Goal: Task Accomplishment & Management: Manage account settings

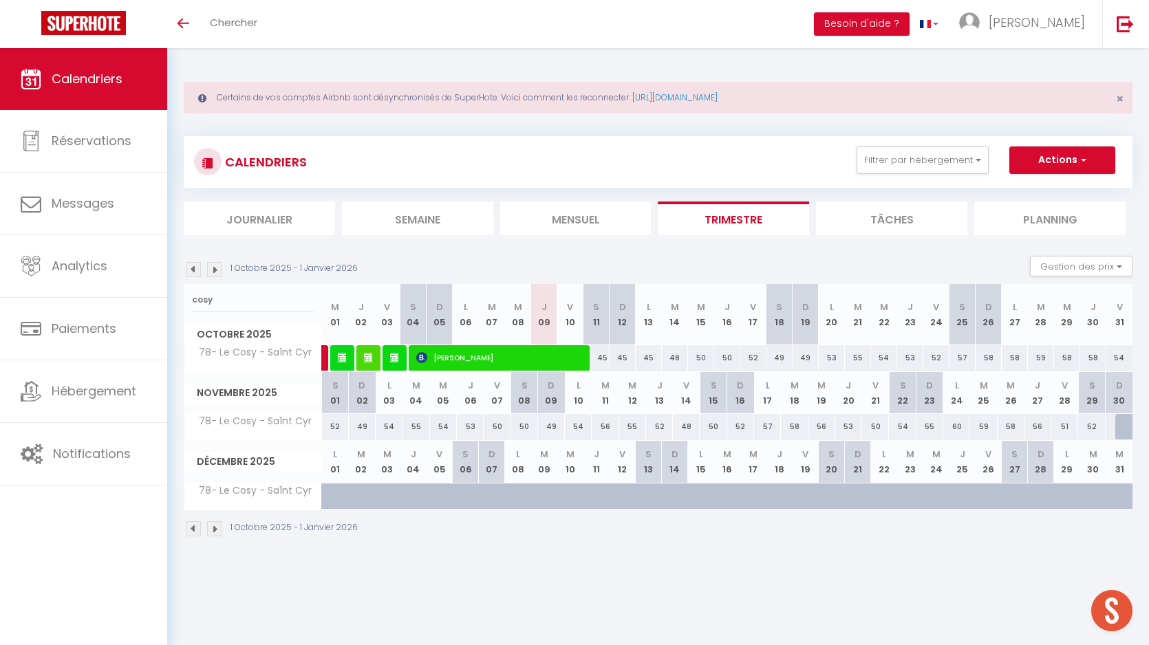
click at [252, 288] on input "cosy" at bounding box center [253, 300] width 122 height 25
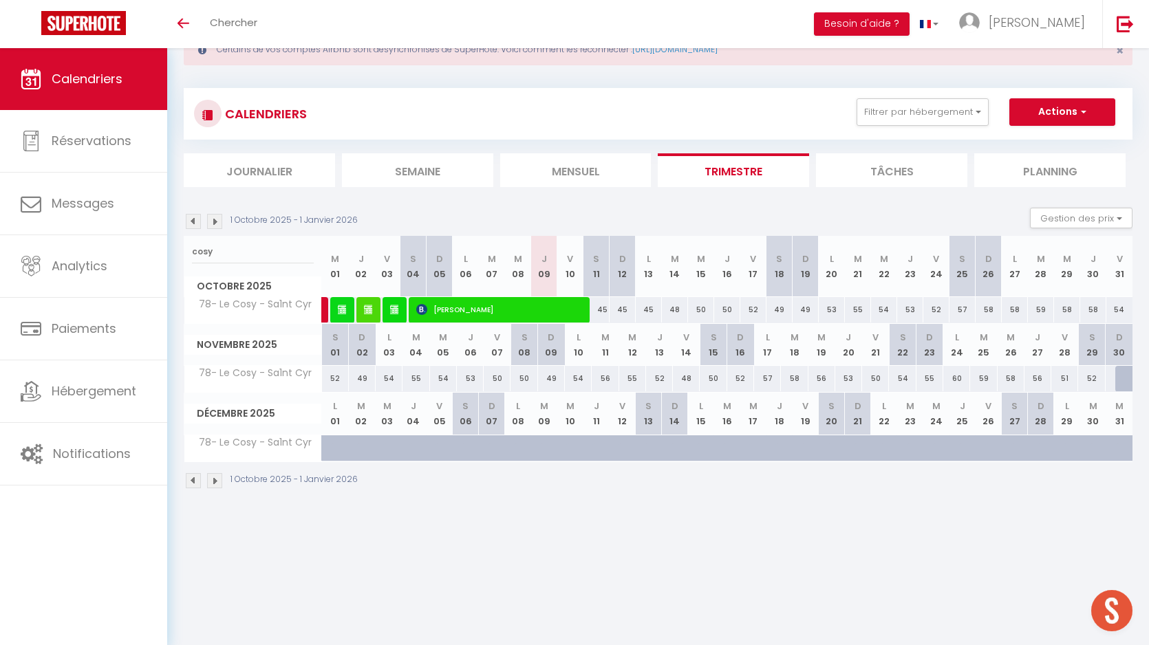
scroll to position [48, 0]
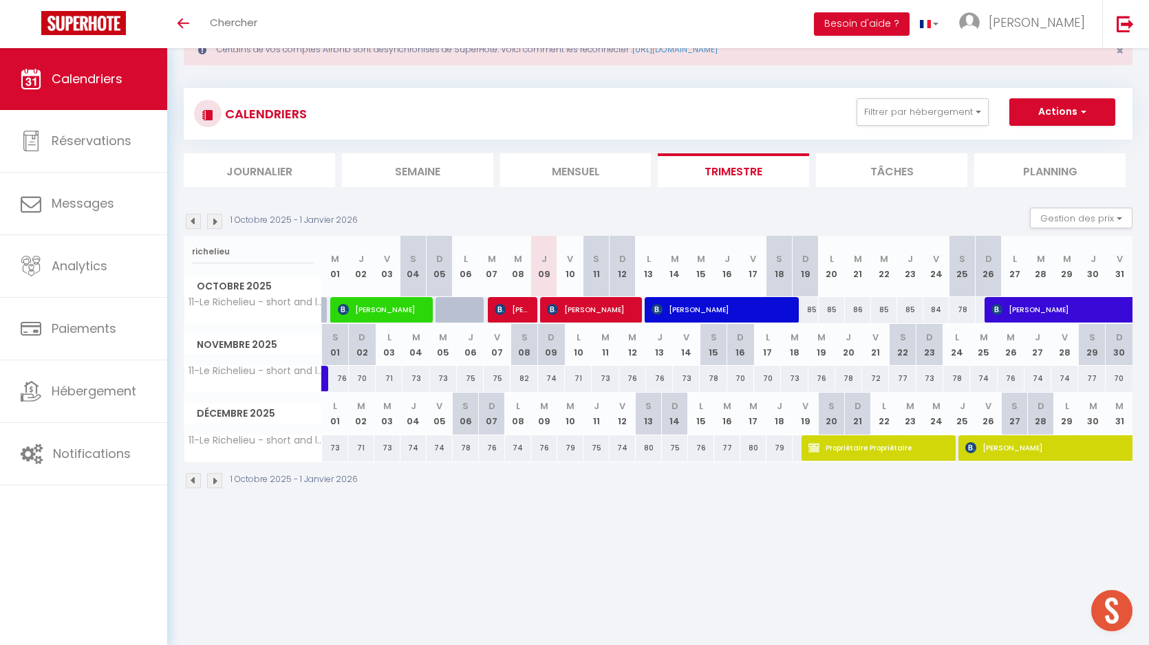
type input "richelieu"
click at [830, 306] on div "85" at bounding box center [832, 309] width 26 height 25
type input "86"
type input "Lun 20 Octobre 2025"
type input "Mar 21 Octobre 2025"
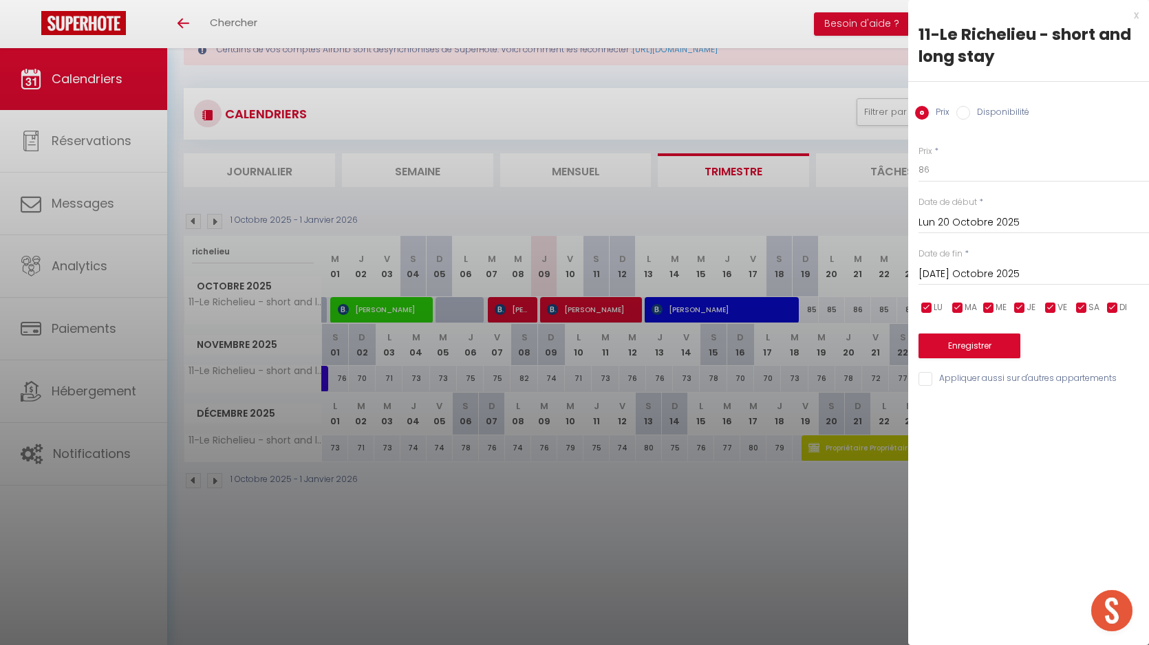
click at [609, 306] on div at bounding box center [574, 322] width 1149 height 645
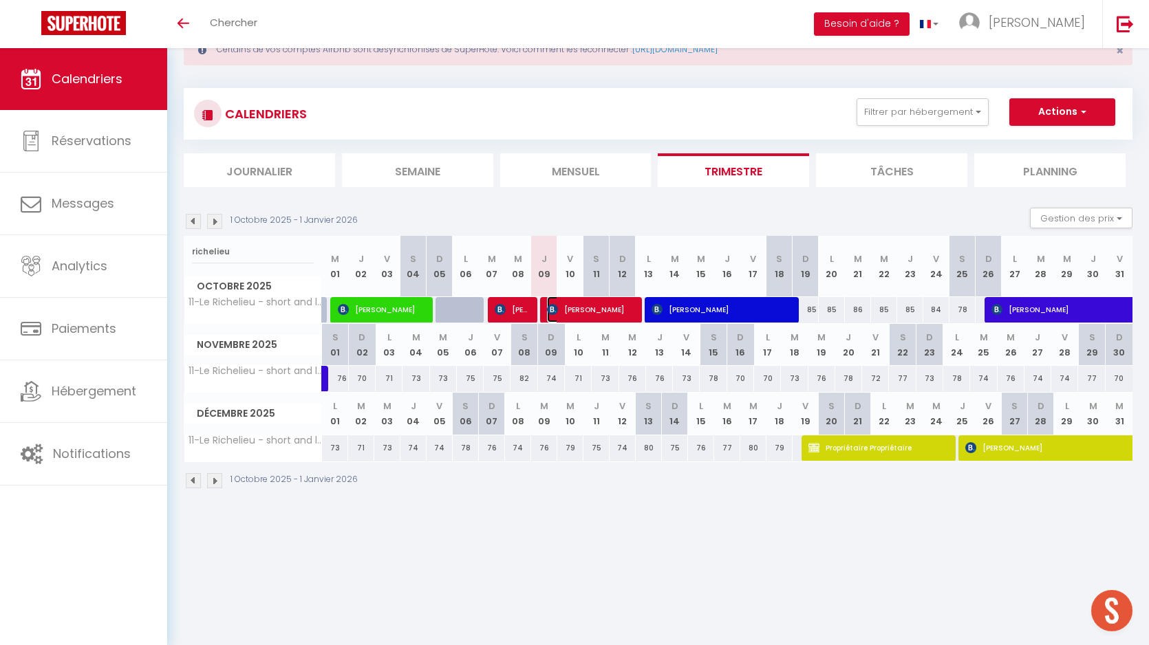
click at [609, 306] on span "[PERSON_NAME]" at bounding box center [590, 309] width 87 height 26
select select "KO"
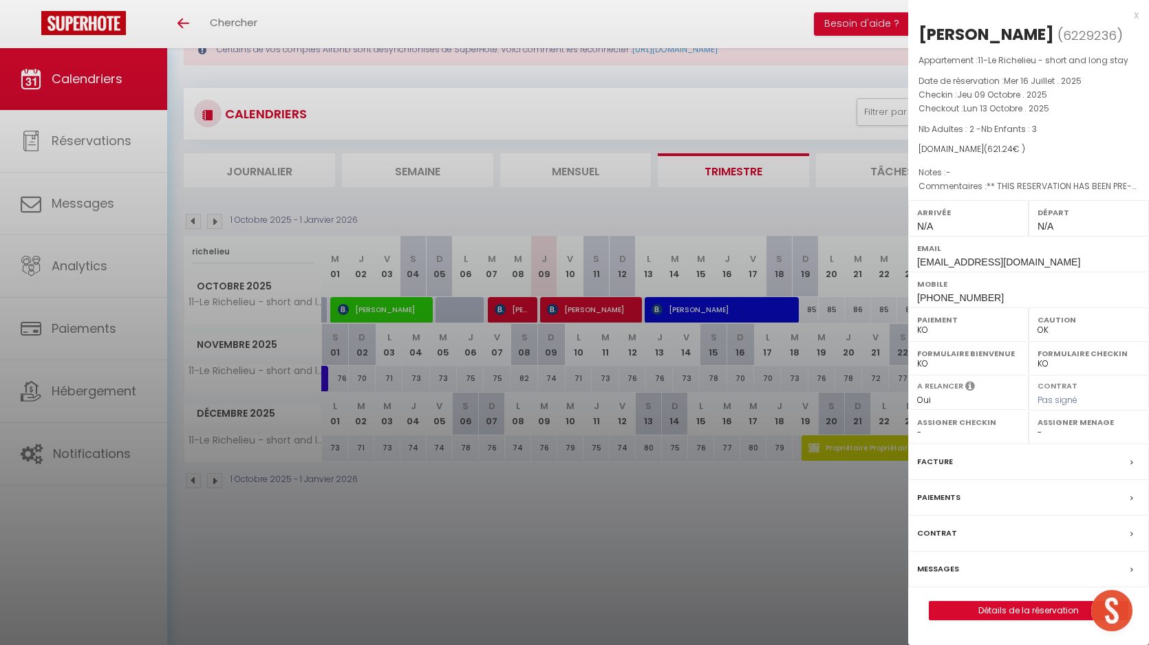
click at [101, 401] on div at bounding box center [574, 322] width 1149 height 645
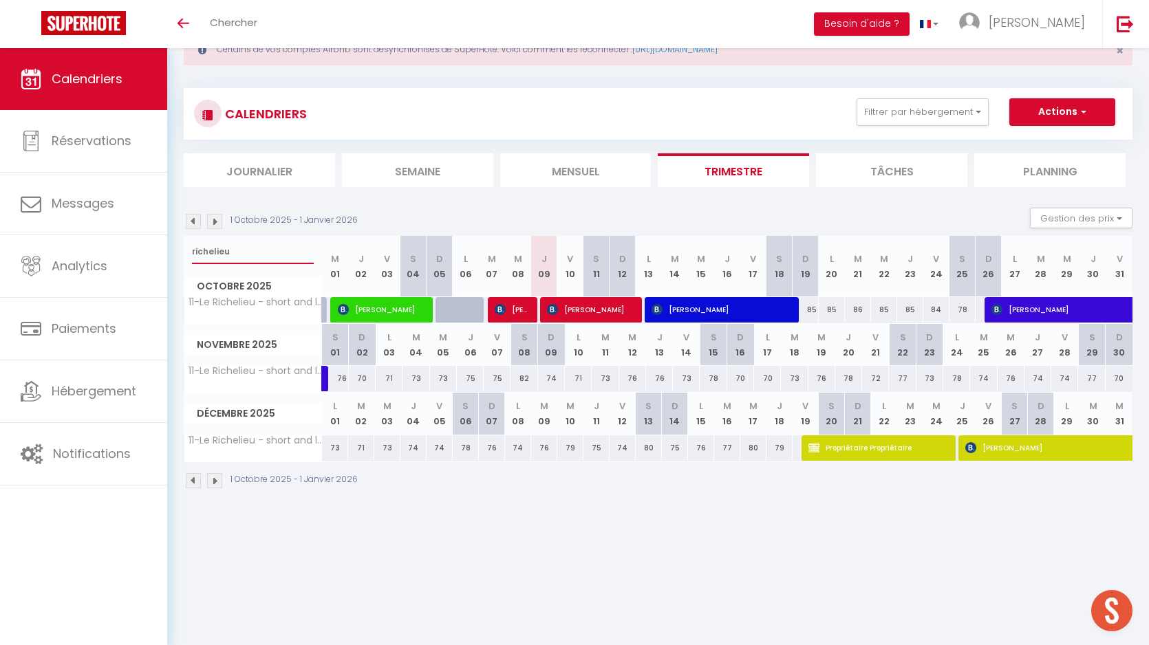
click at [237, 254] on input "richelieu" at bounding box center [253, 251] width 122 height 25
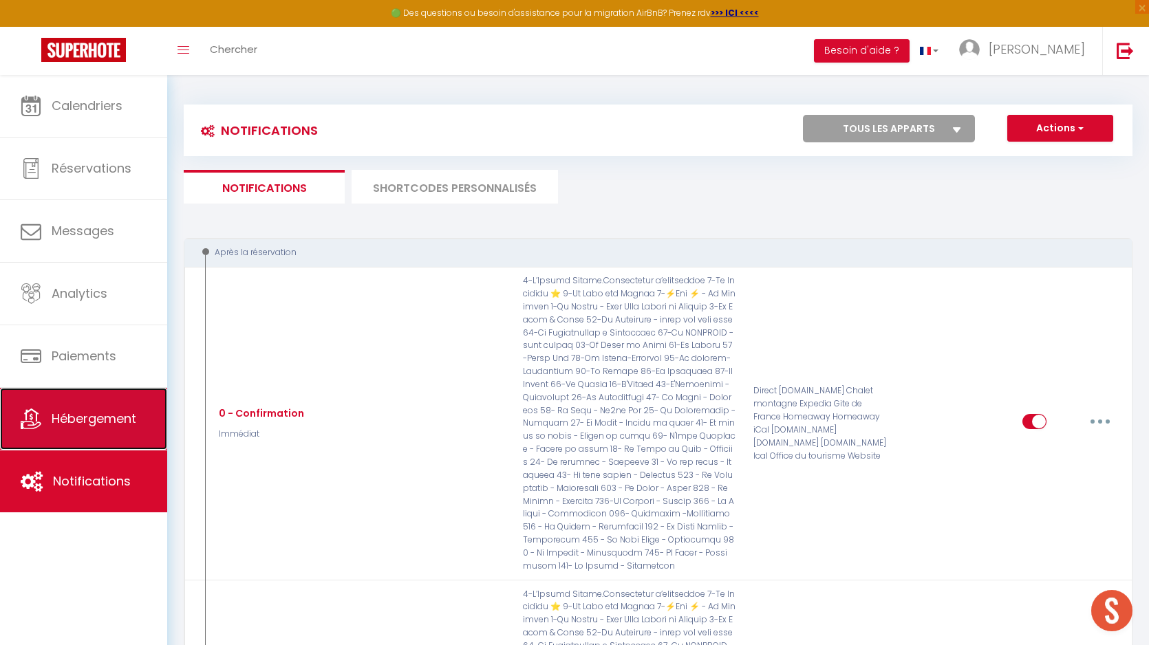
click at [67, 420] on span "Hébergement" at bounding box center [94, 418] width 85 height 17
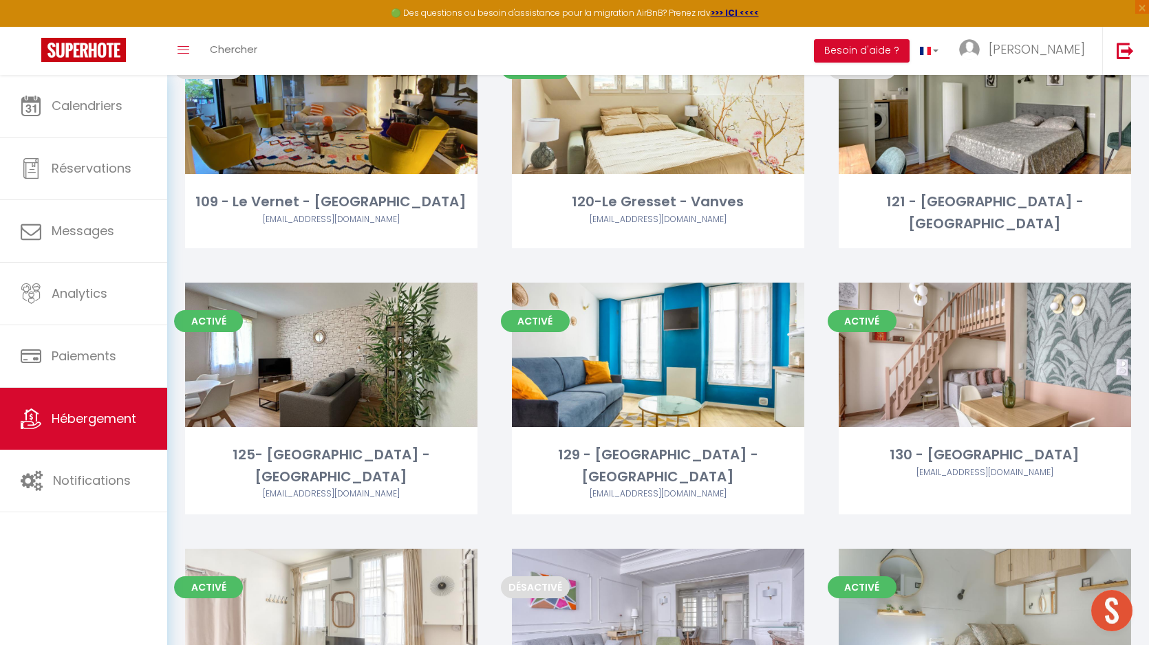
scroll to position [2976, 0]
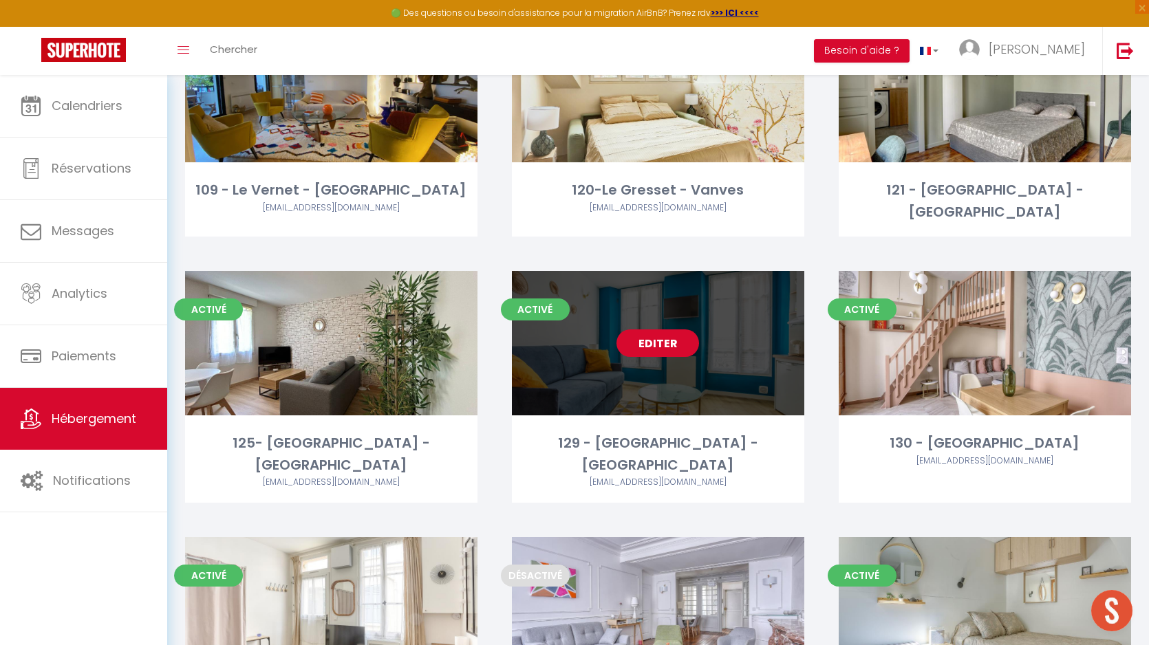
click at [678, 329] on link "Editer" at bounding box center [657, 343] width 83 height 28
select select "3"
select select "2"
select select "1"
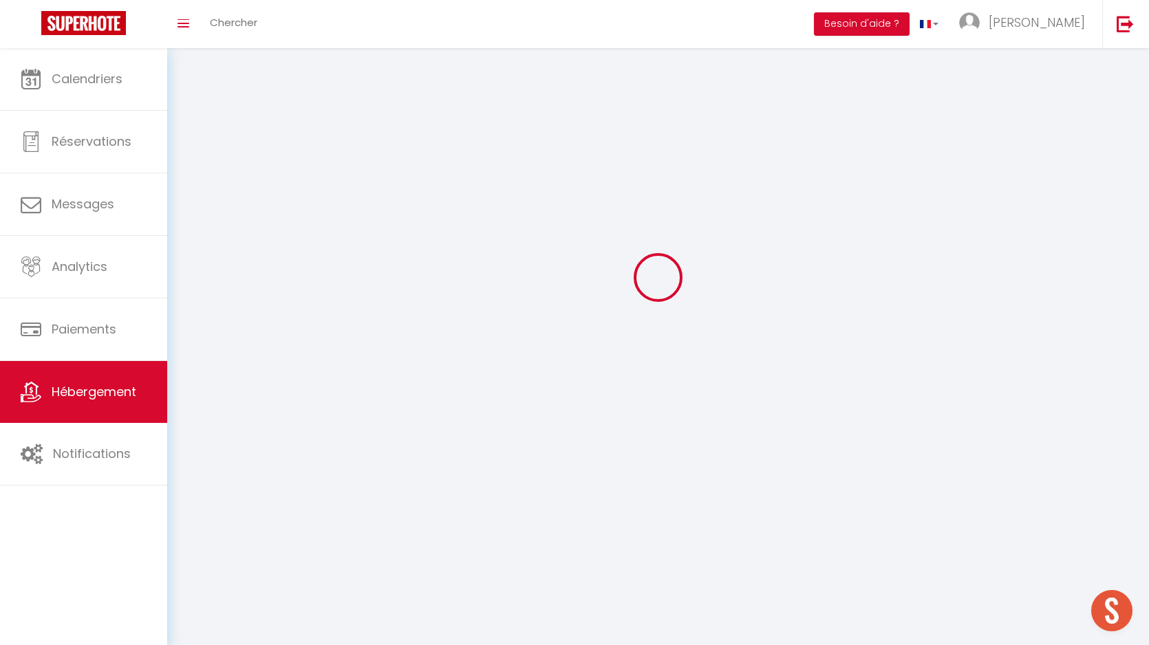
select select
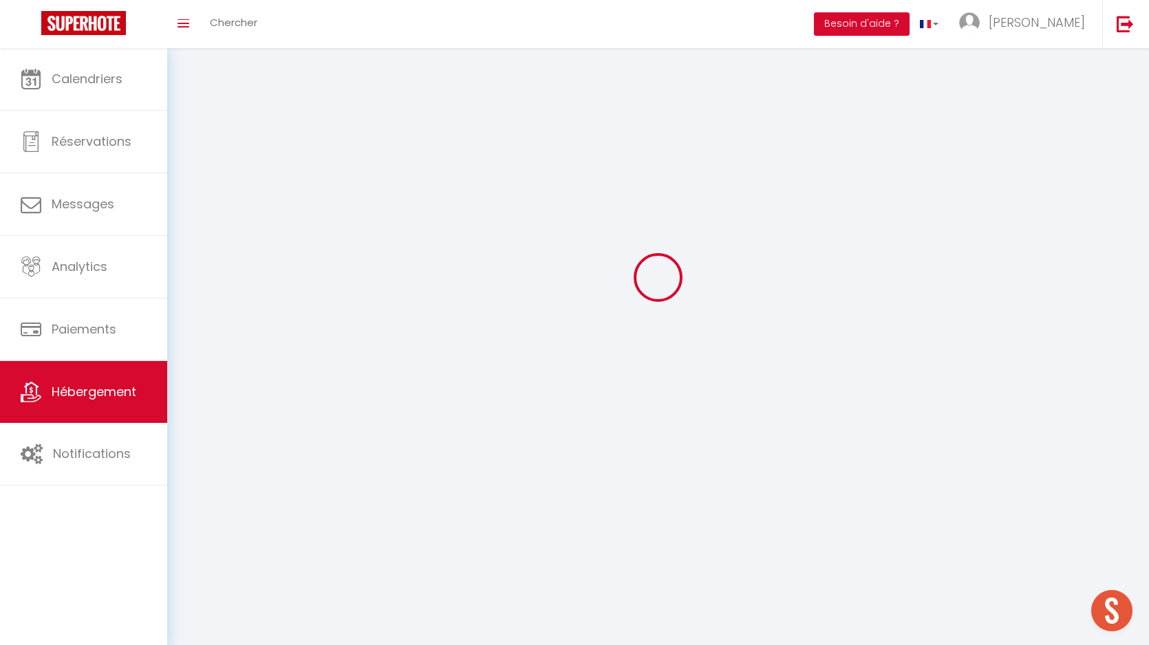
select select
checkbox input "false"
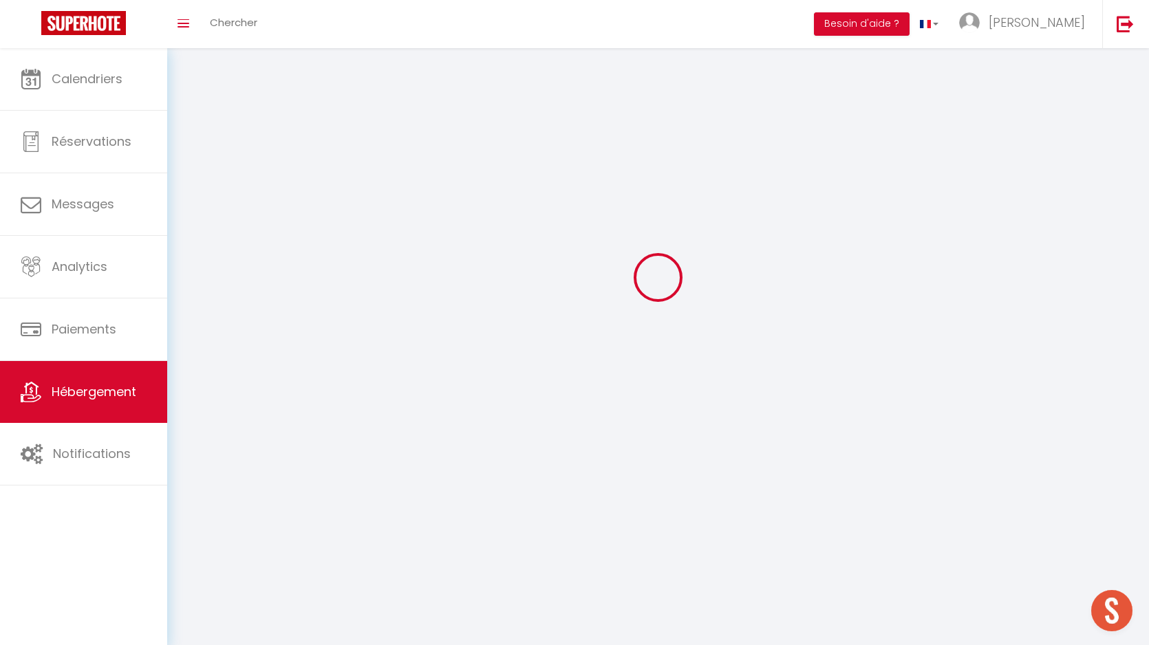
select select
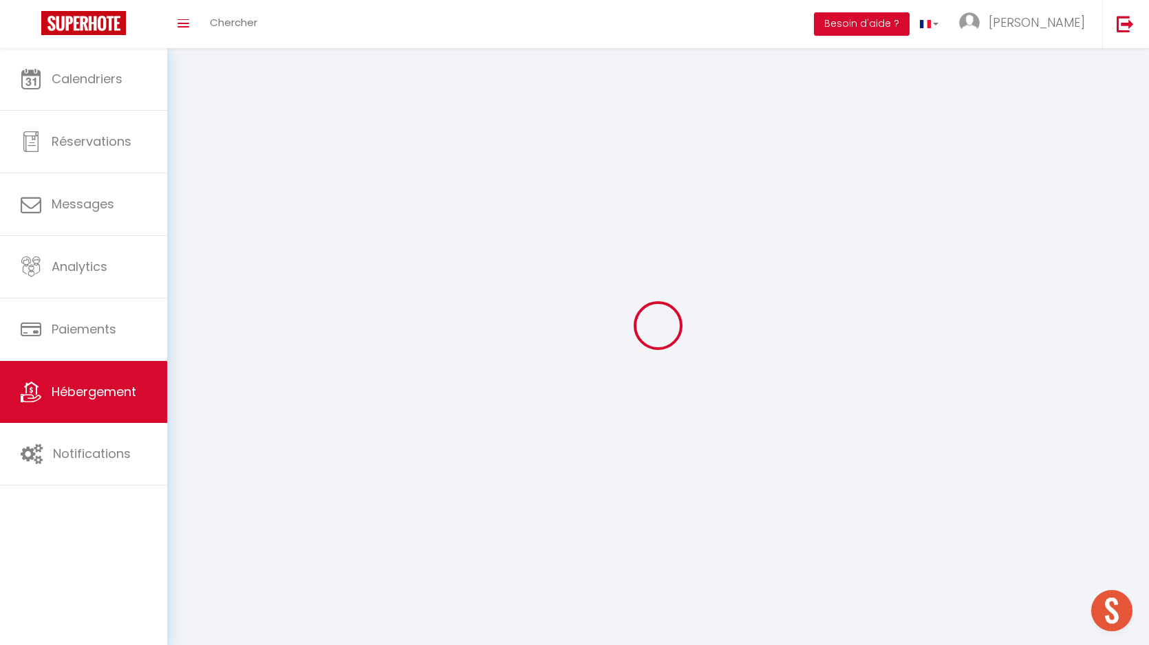
select select
checkbox input "false"
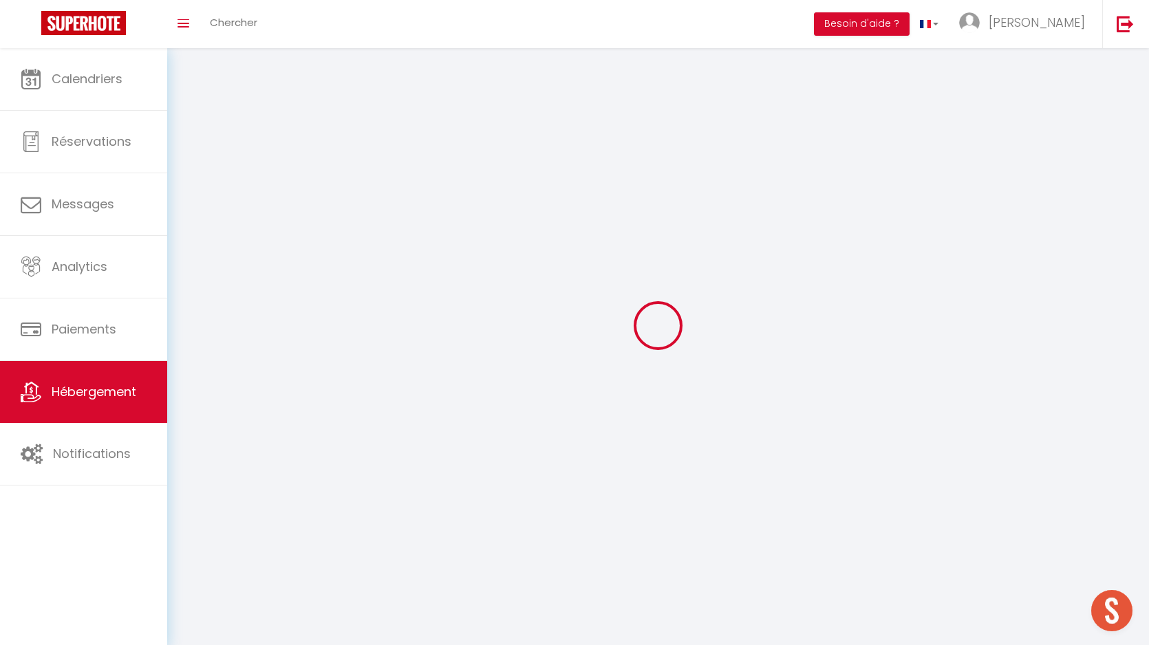
checkbox input "false"
select select
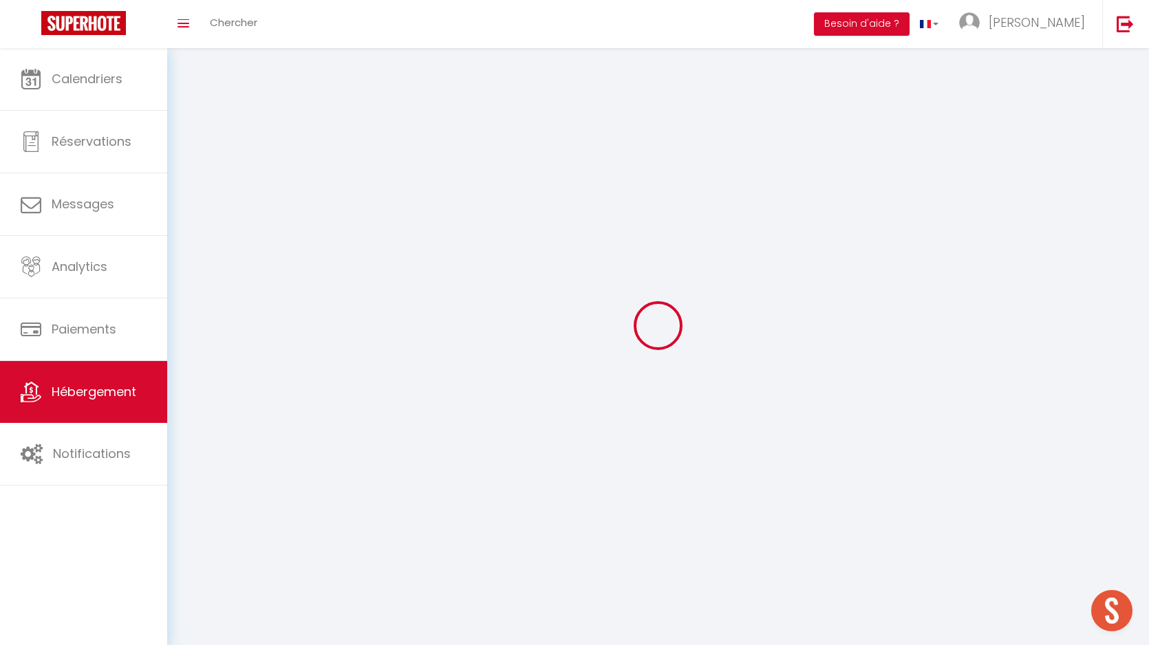
select select "1"
select select "28"
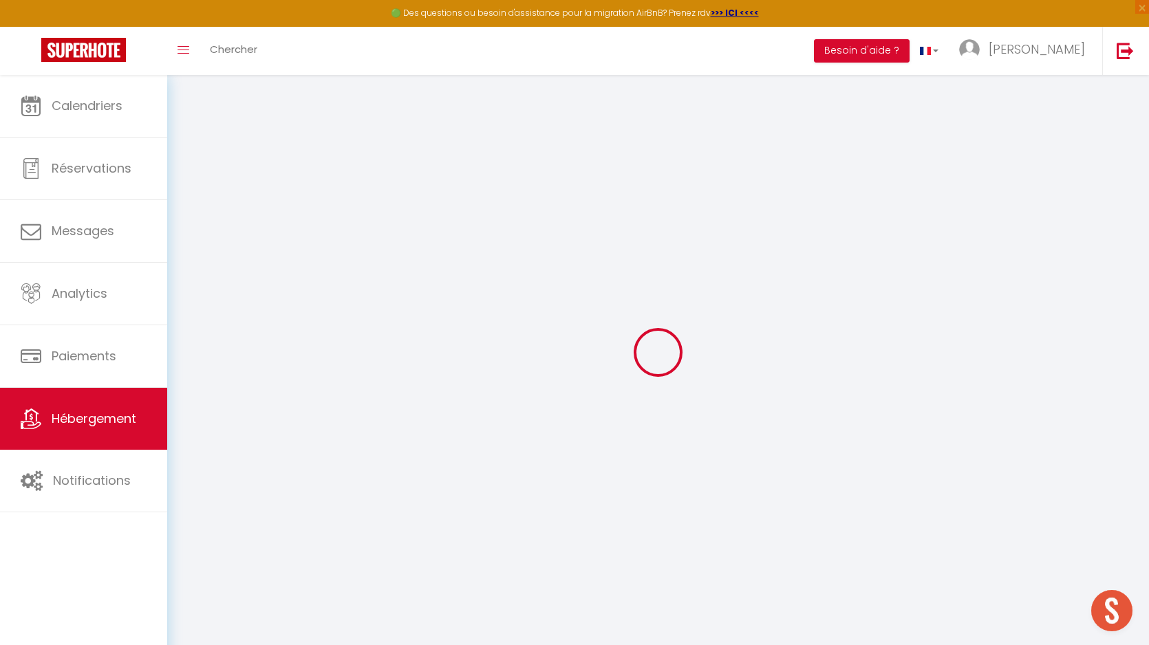
select select
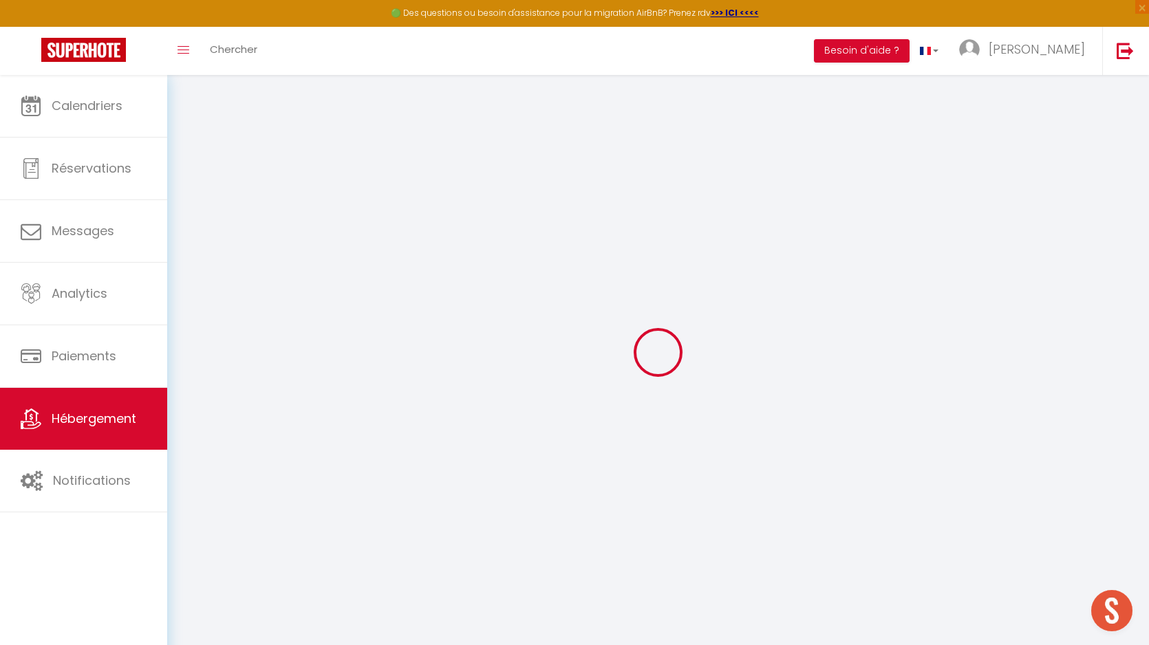
select select
checkbox input "false"
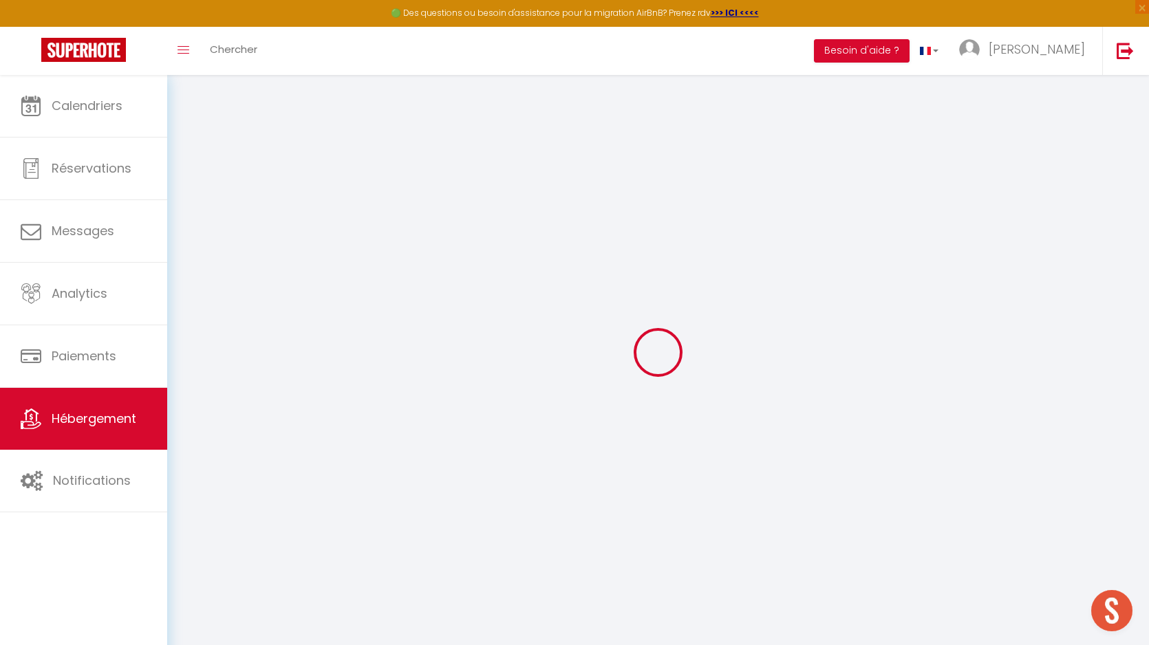
select select
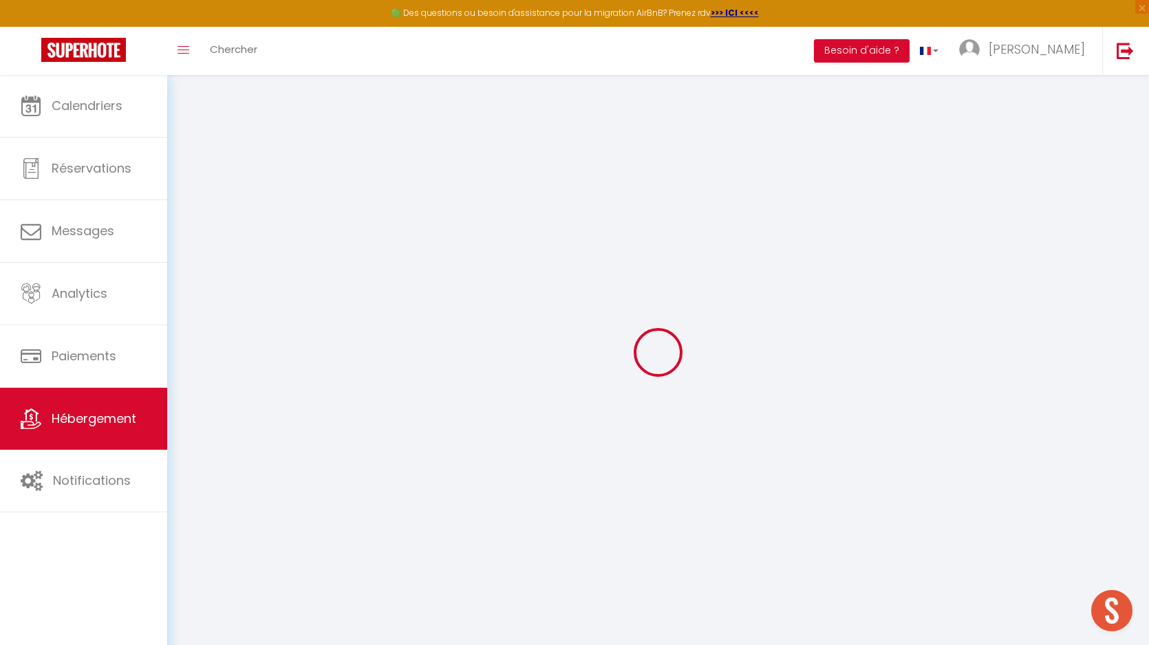
select select
checkbox input "false"
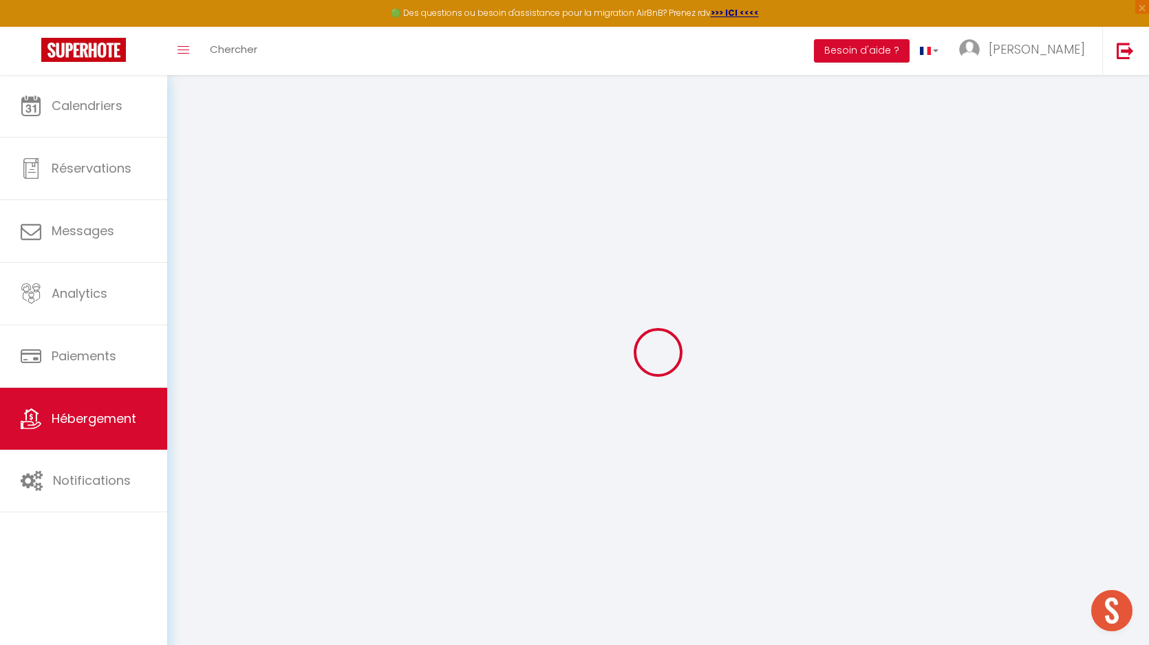
checkbox input "false"
select select
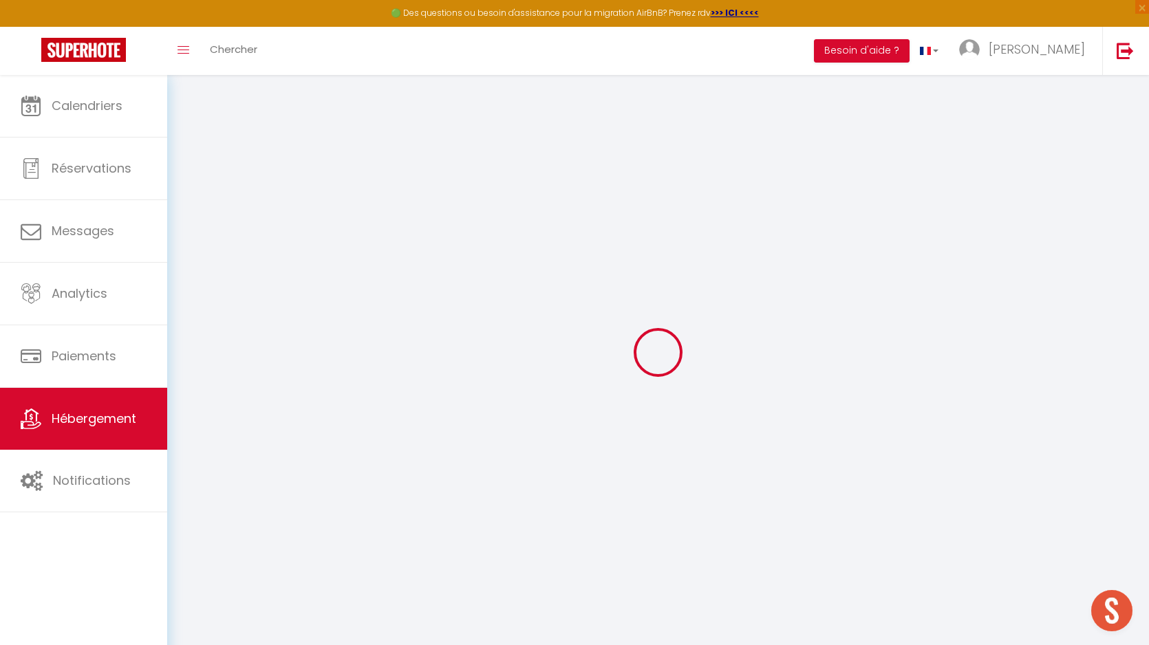
select select
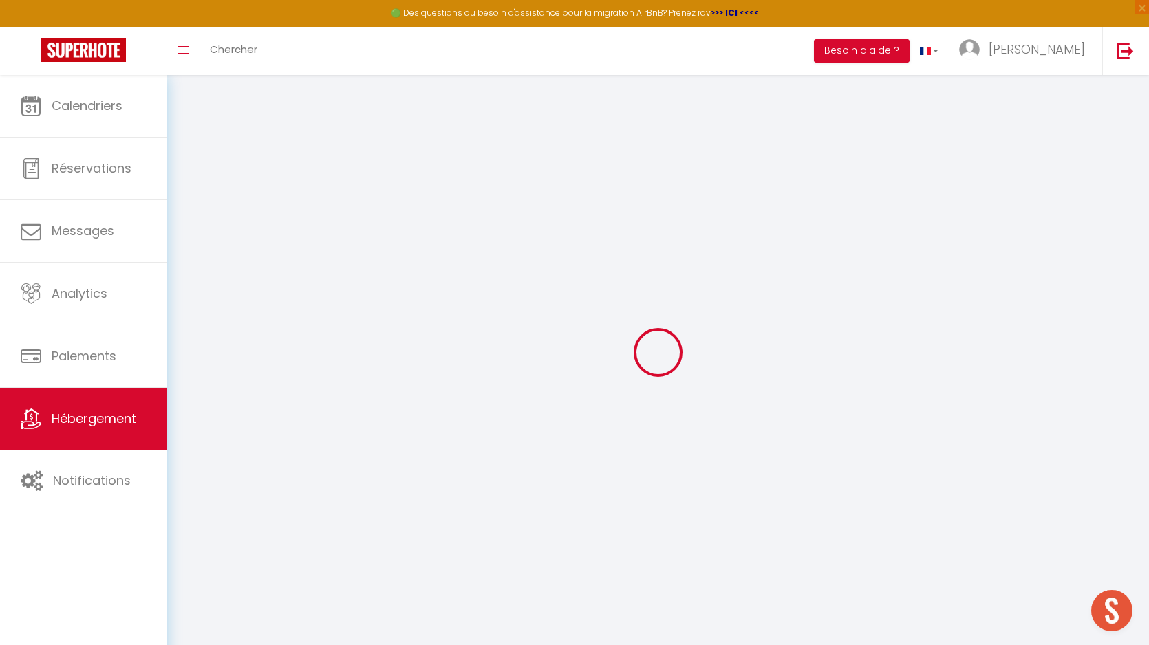
checkbox input "false"
select select
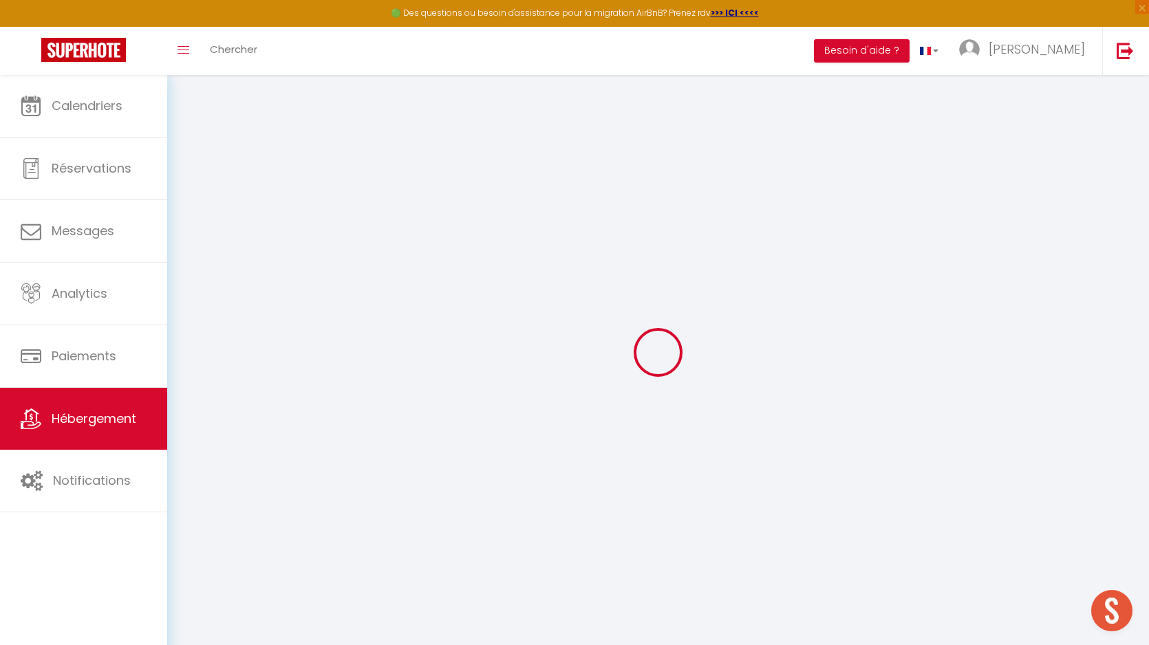
select select
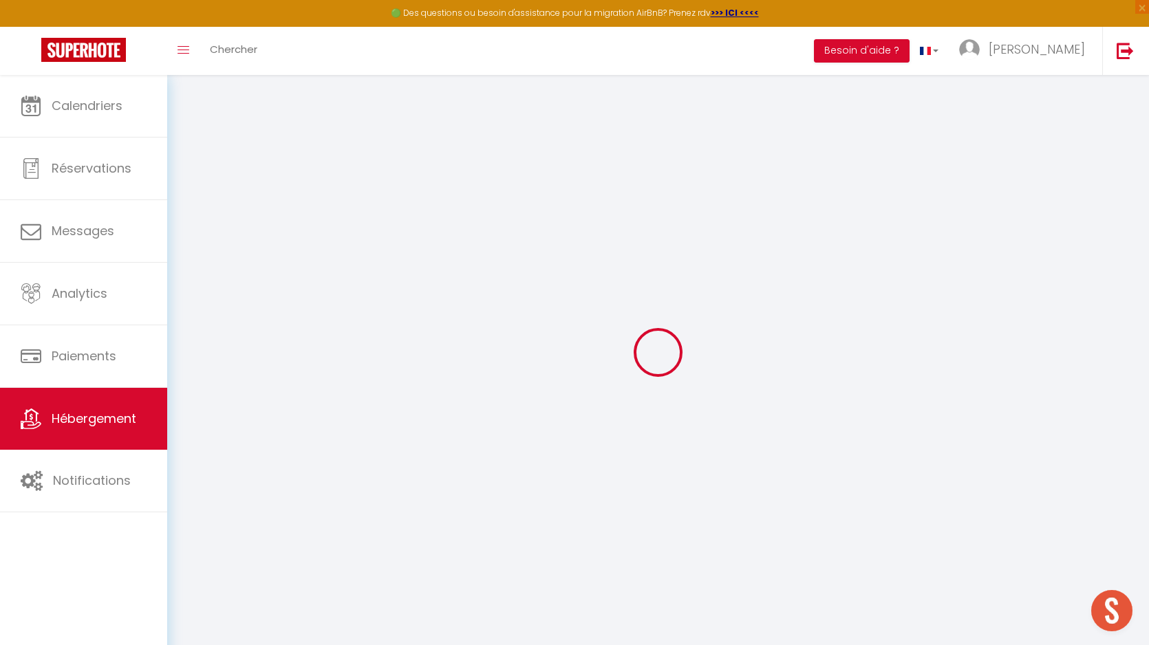
select select
checkbox input "false"
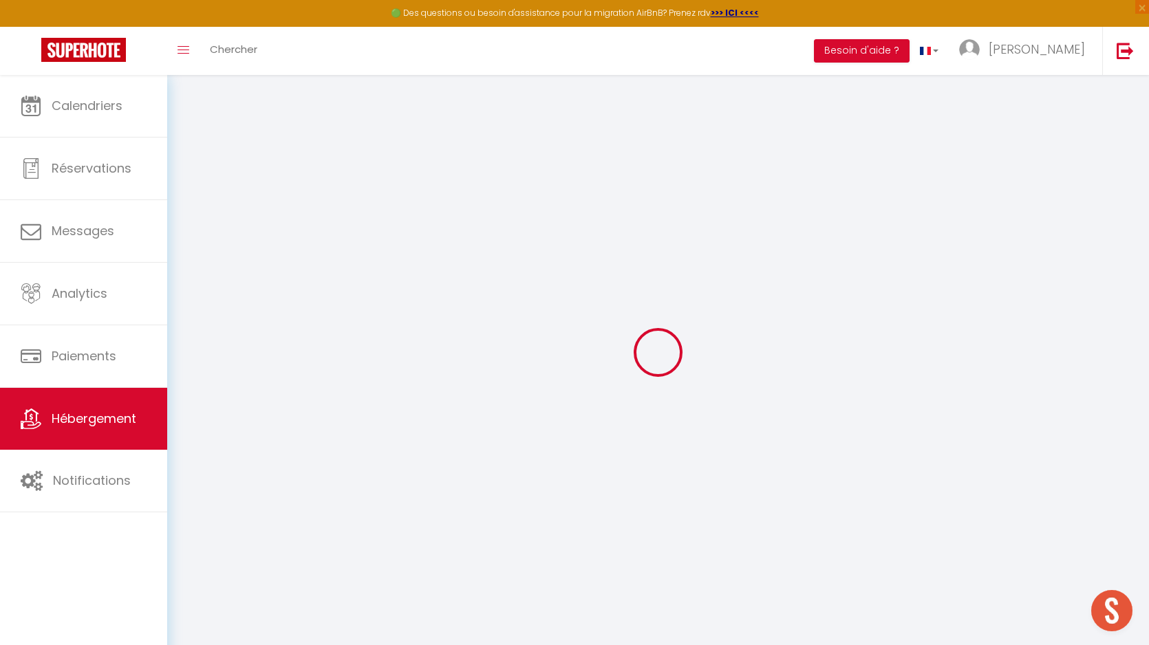
checkbox input "false"
select select
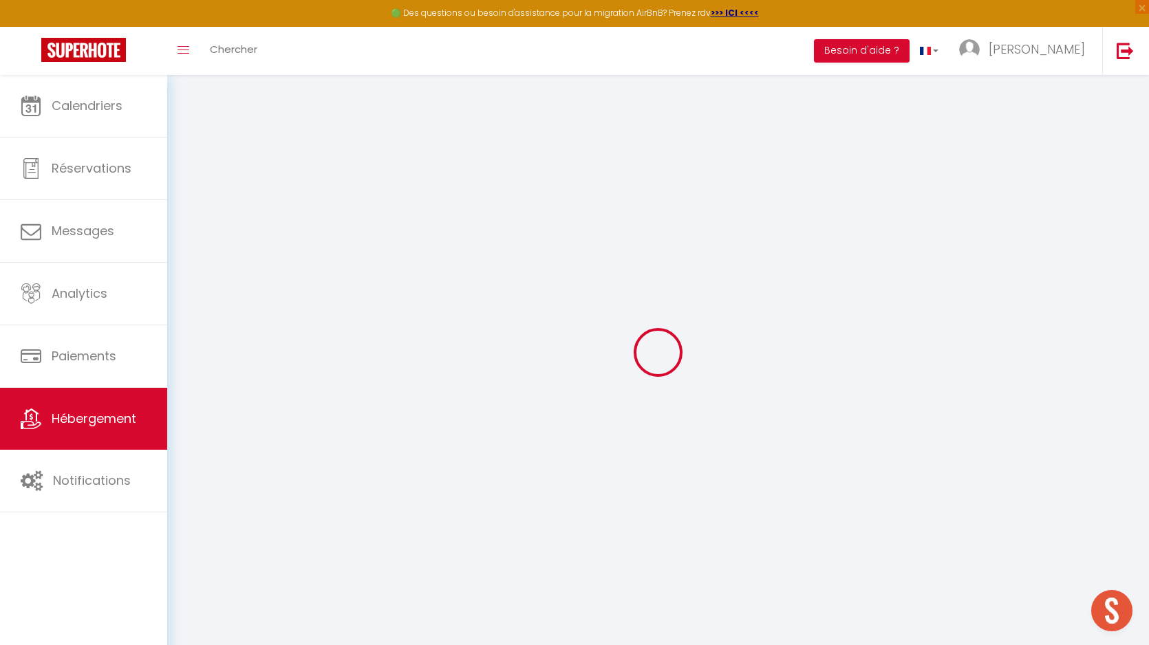
select select
checkbox input "false"
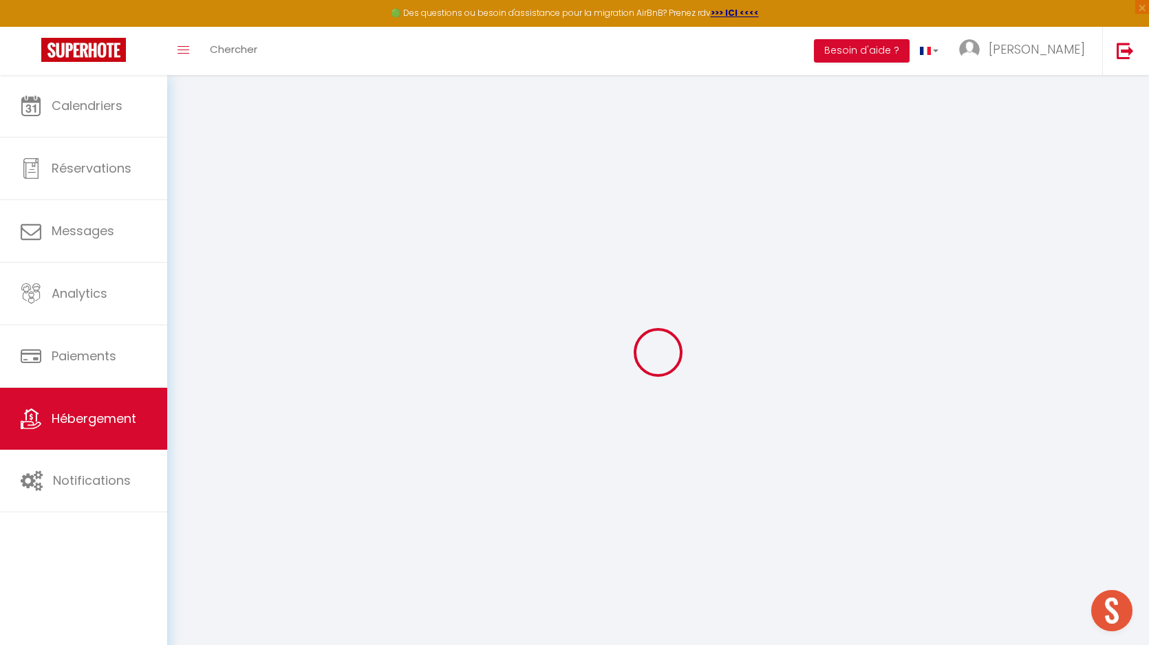
checkbox input "false"
select select
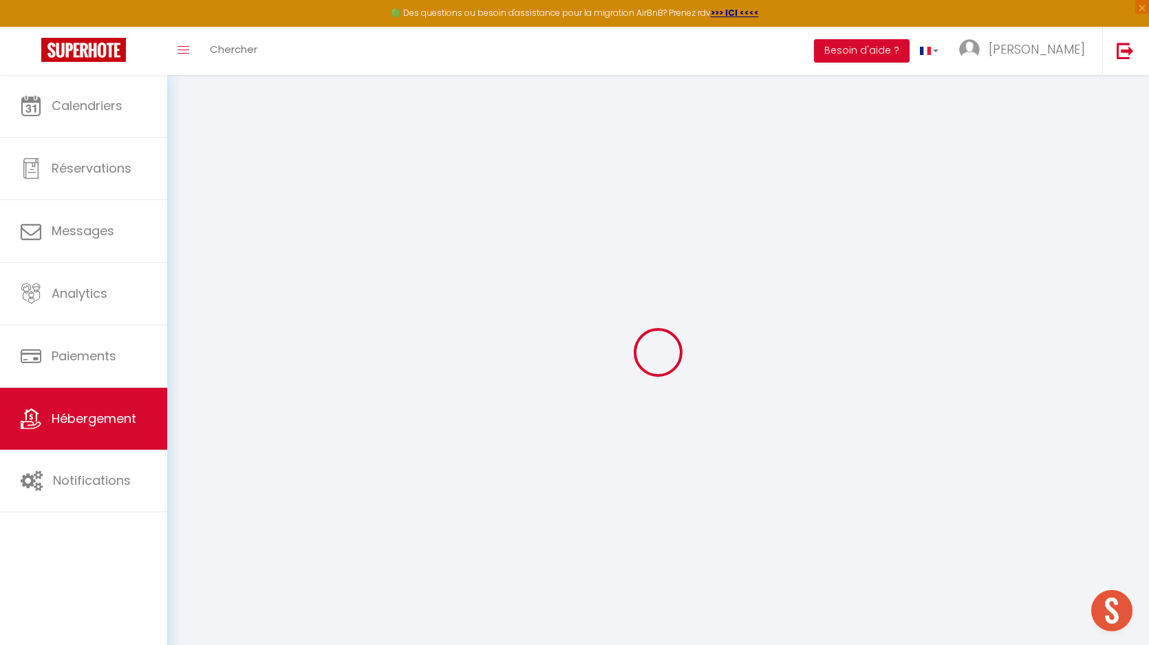
type input "129 - [GEOGRAPHIC_DATA] - [GEOGRAPHIC_DATA]"
type input "[PERSON_NAME]"
type input "du [GEOGRAPHIC_DATA]"
type input "[STREET_ADDRESS]"
type input "75008"
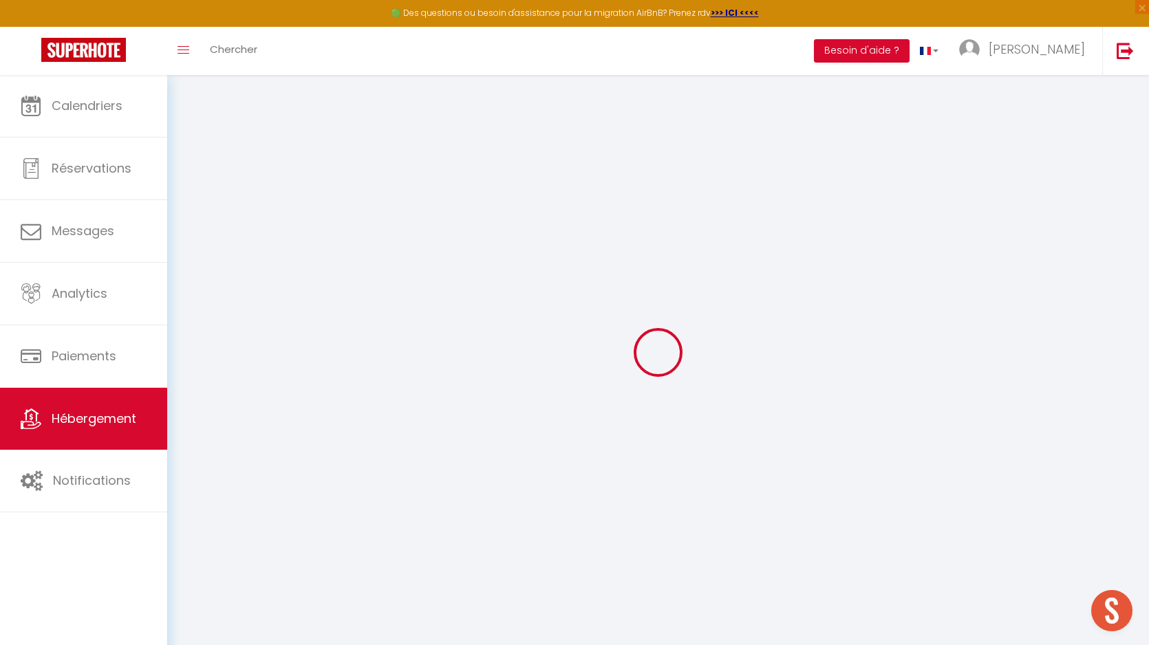
type input "[GEOGRAPHIC_DATA]"
select select "2"
select select "0"
type input "60"
type input "5"
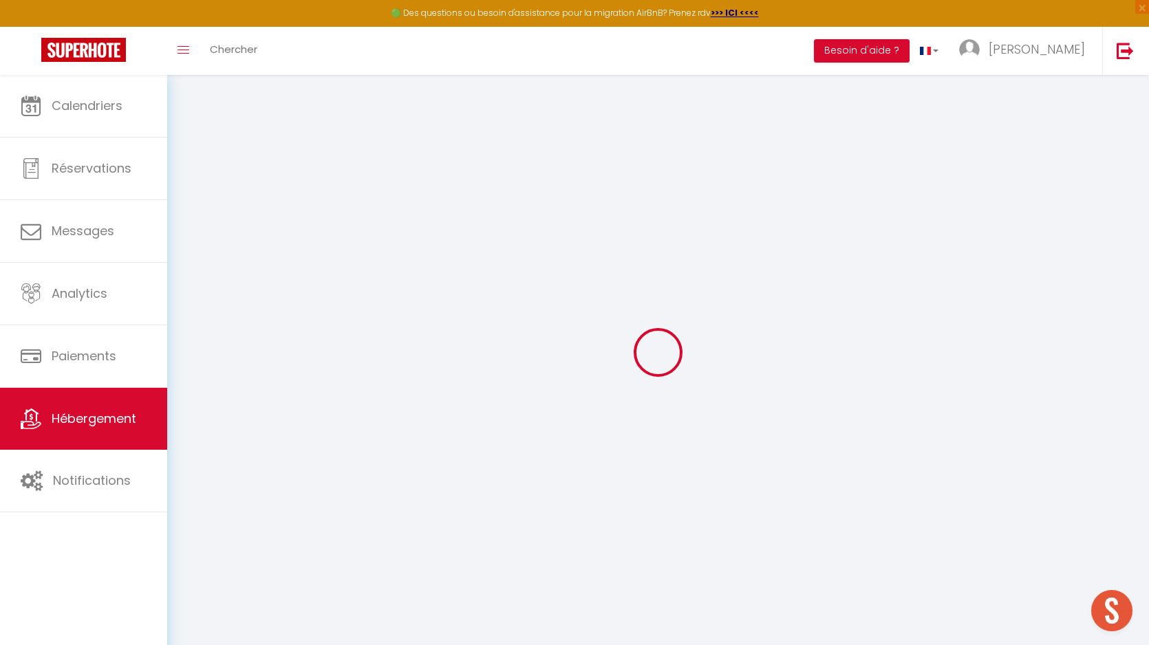
type input "63"
type input "5"
type input "4.08"
type input "500"
select select
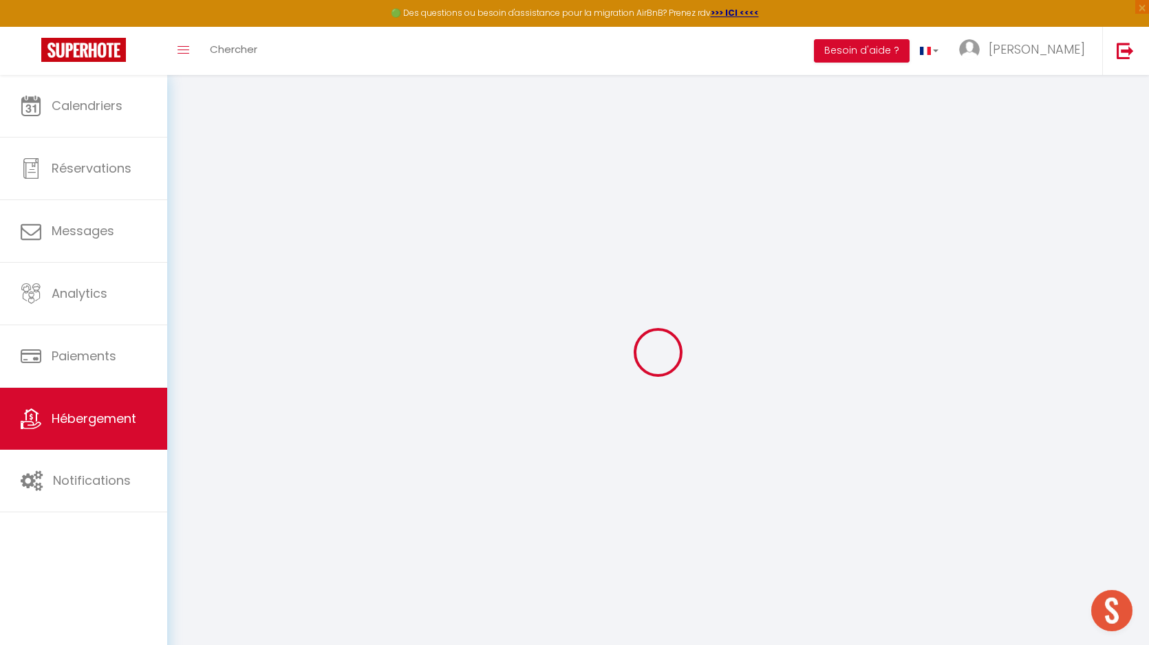
select select
type input "[STREET_ADDRESS],"
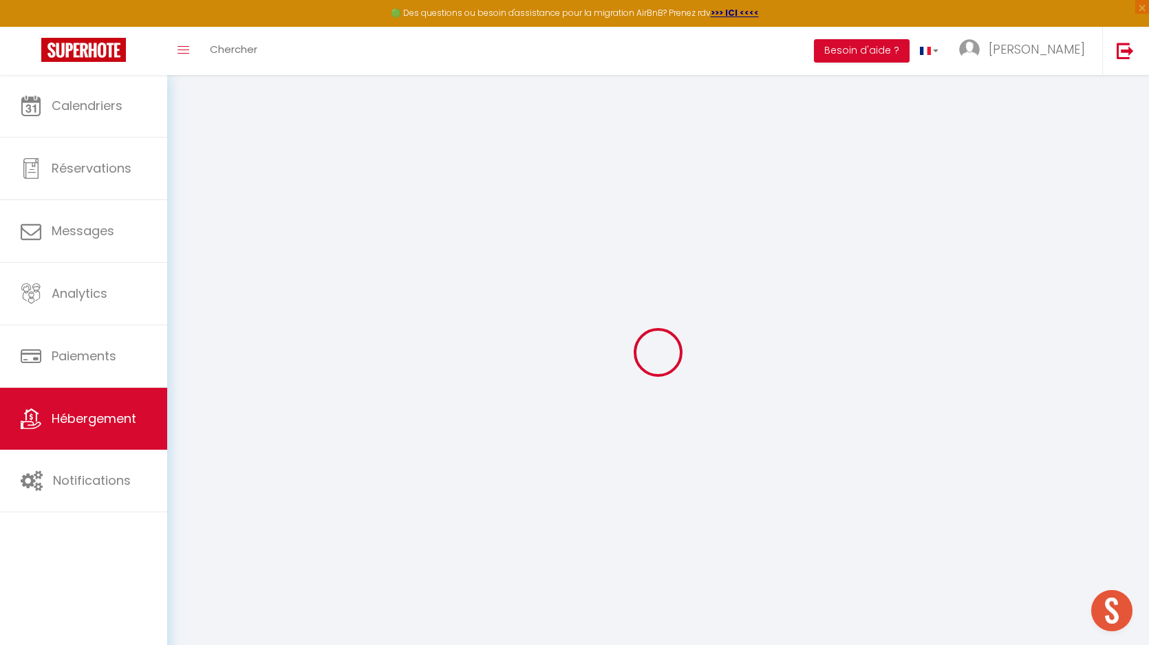
type input "78000"
type input "[GEOGRAPHIC_DATA]"
type input "[EMAIL_ADDRESS][DOMAIN_NAME]"
select select "10709"
checkbox input "false"
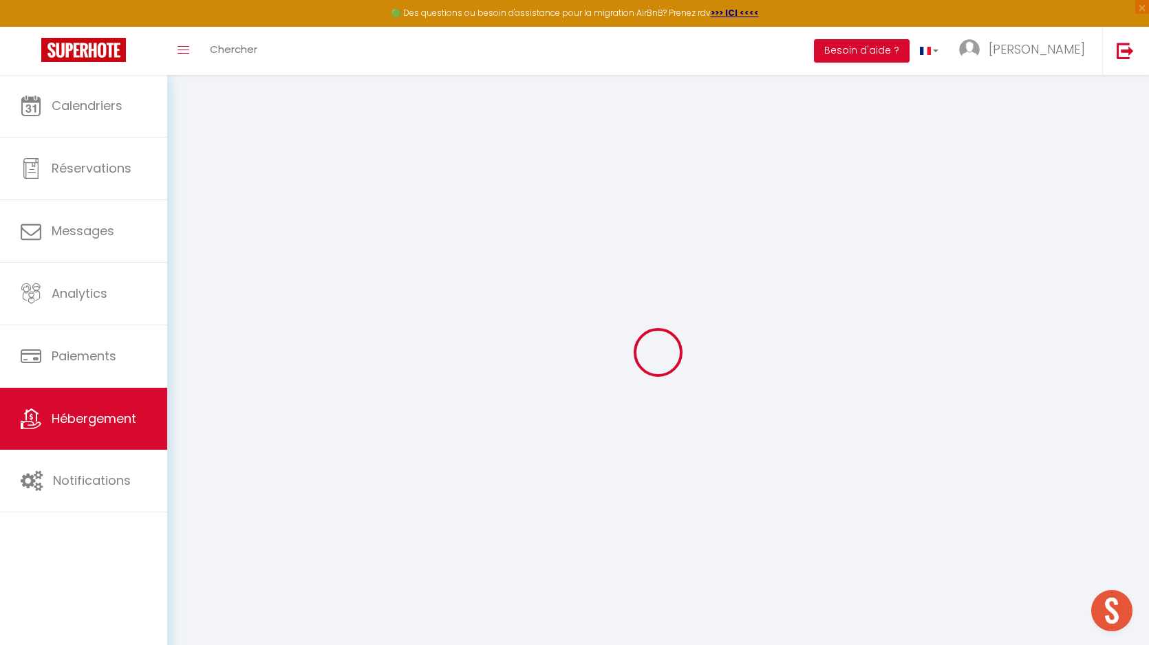
checkbox input "false"
radio input "true"
type input "63"
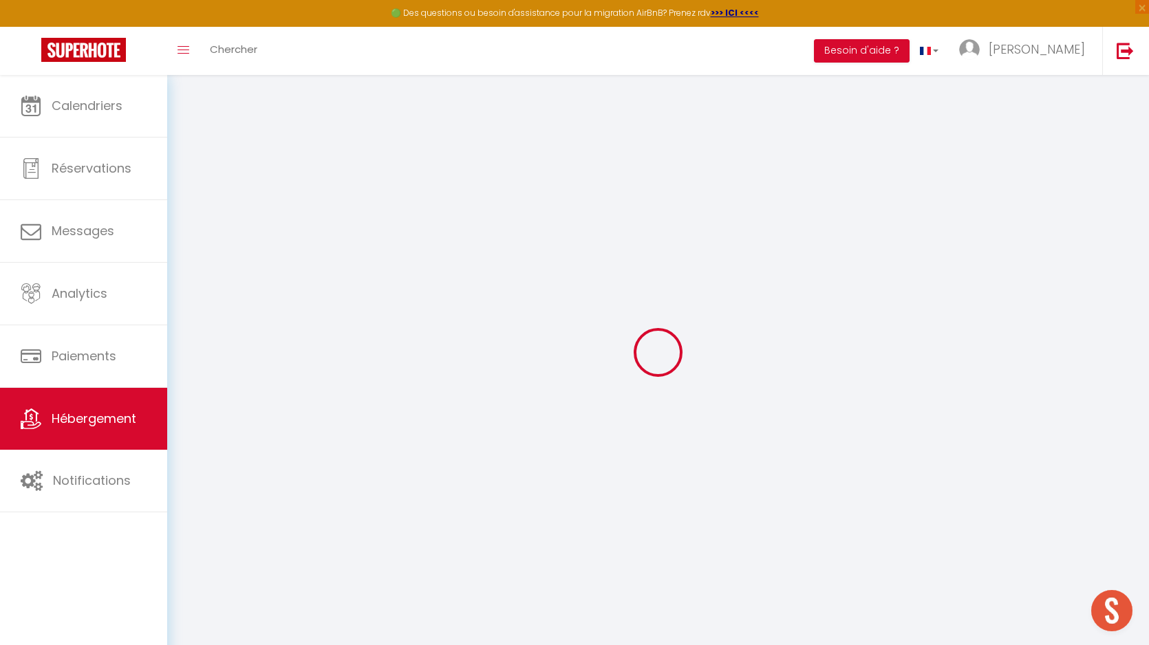
type input "0"
select select "2"
checkbox input "true"
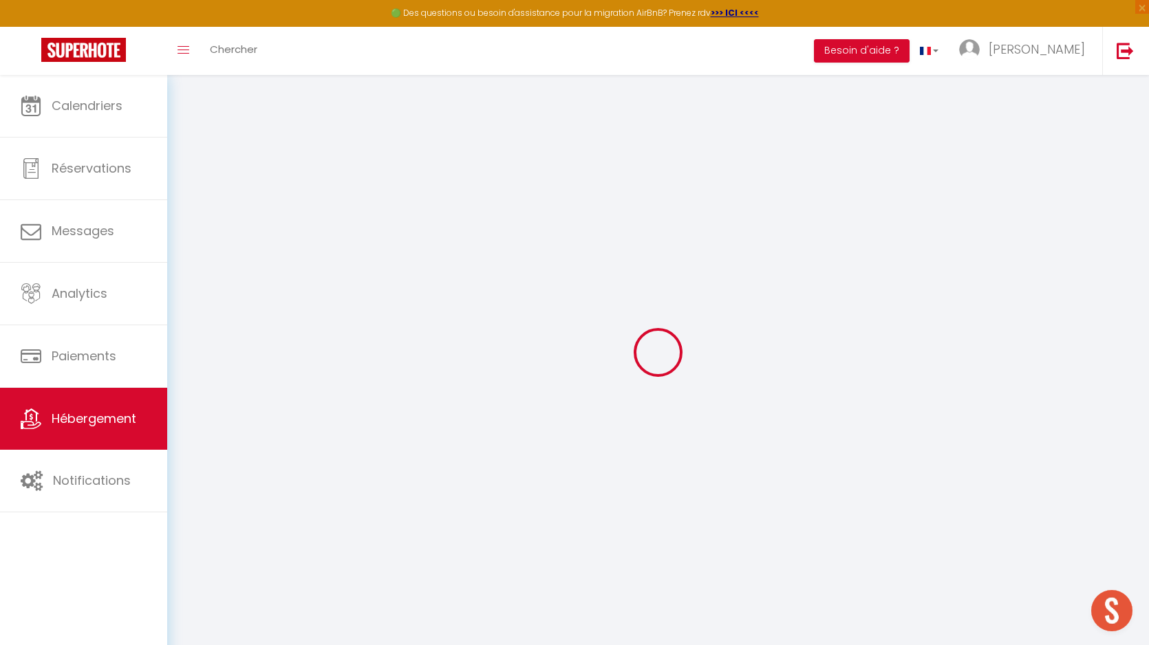
checkbox input "false"
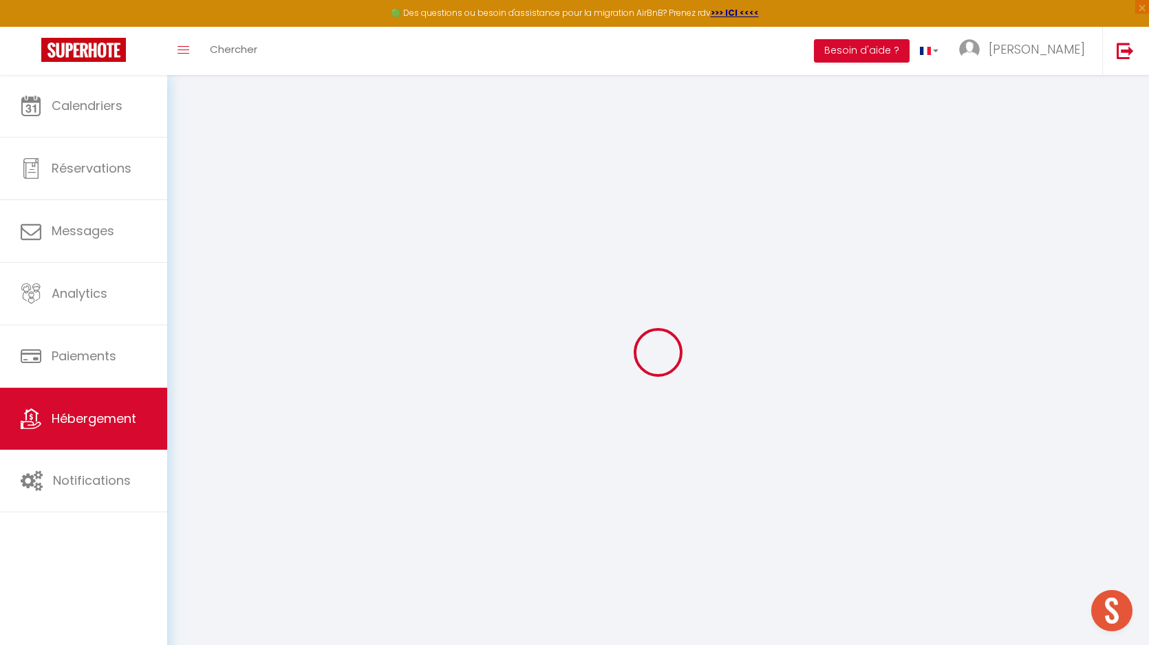
checkbox input "false"
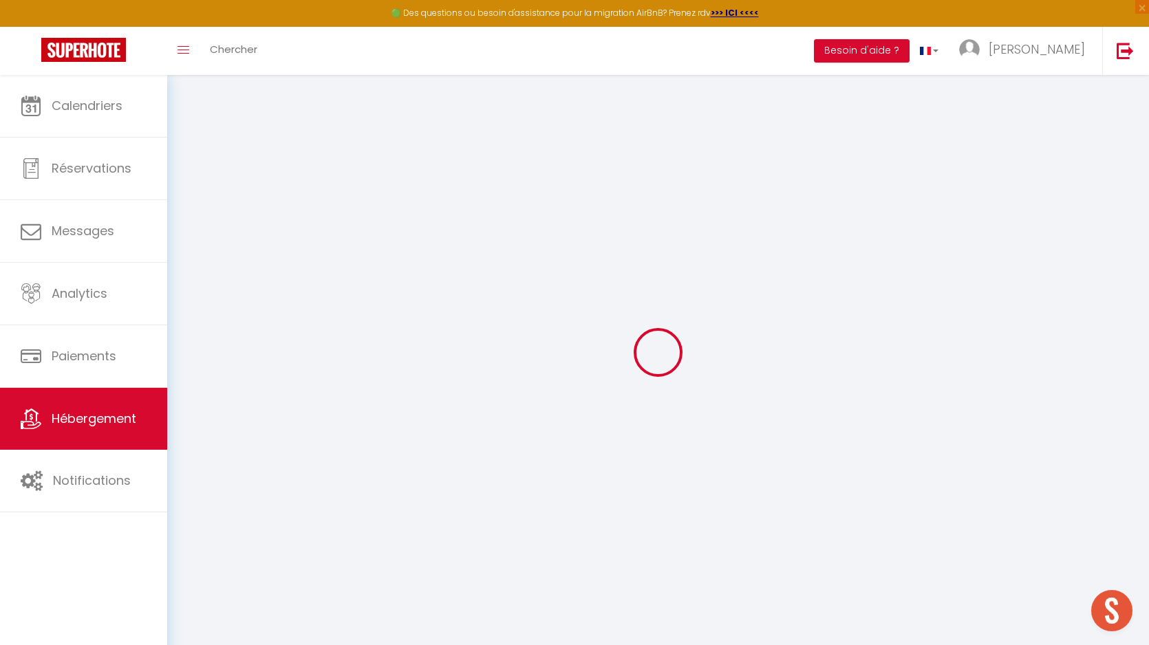
checkbox input "false"
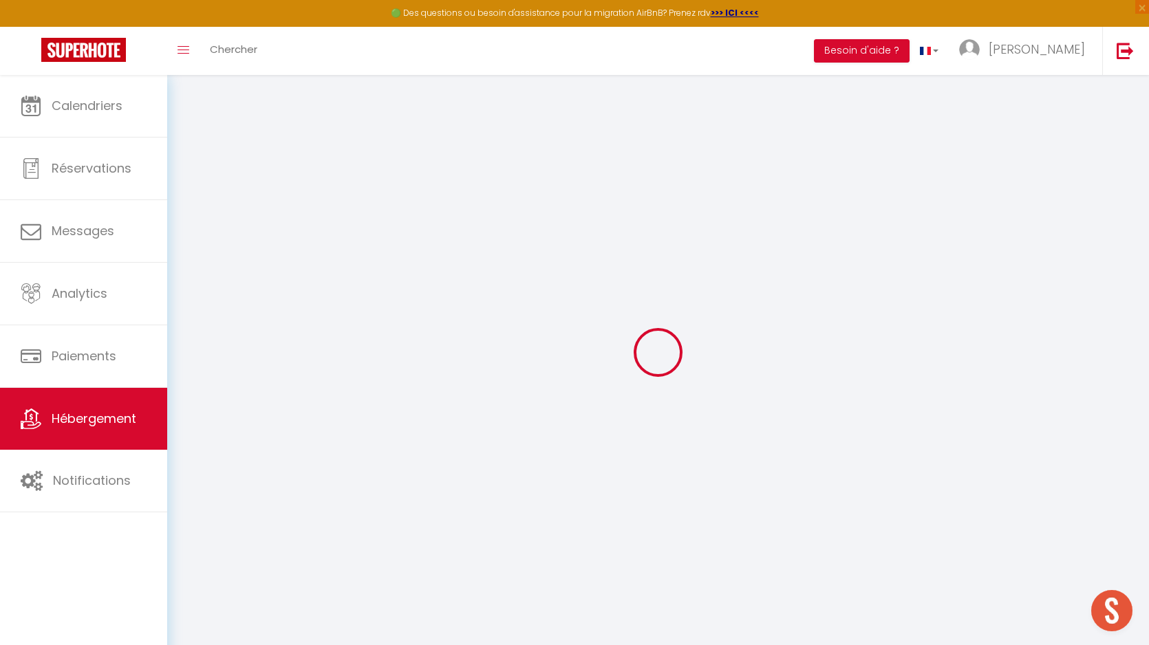
checkbox input "false"
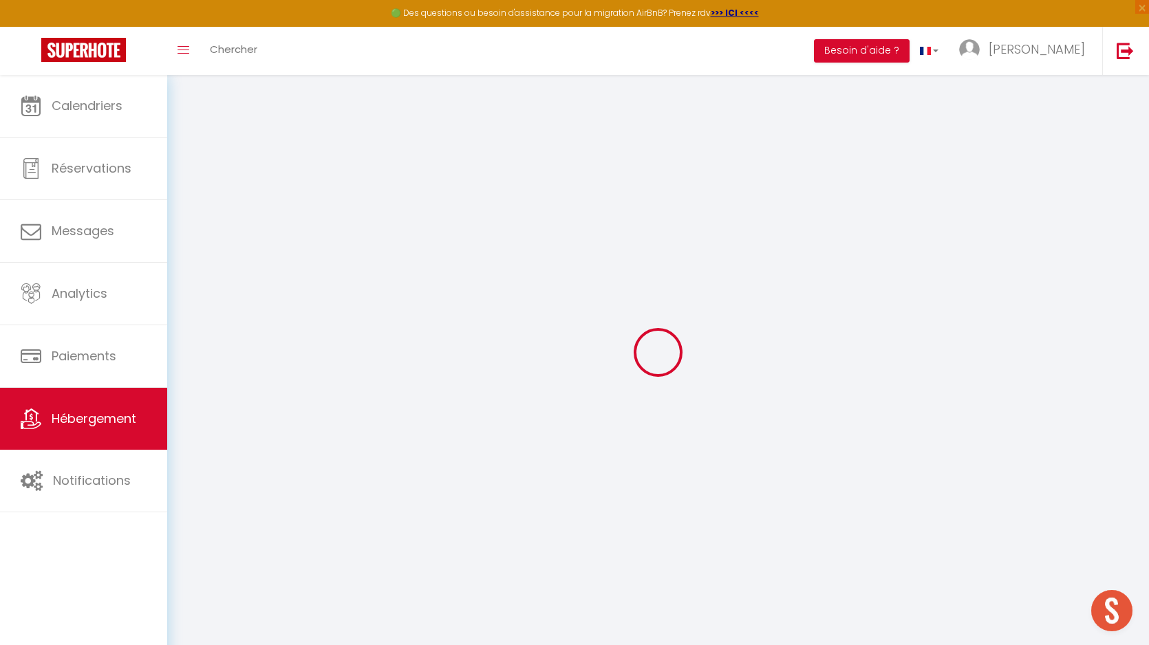
checkbox input "false"
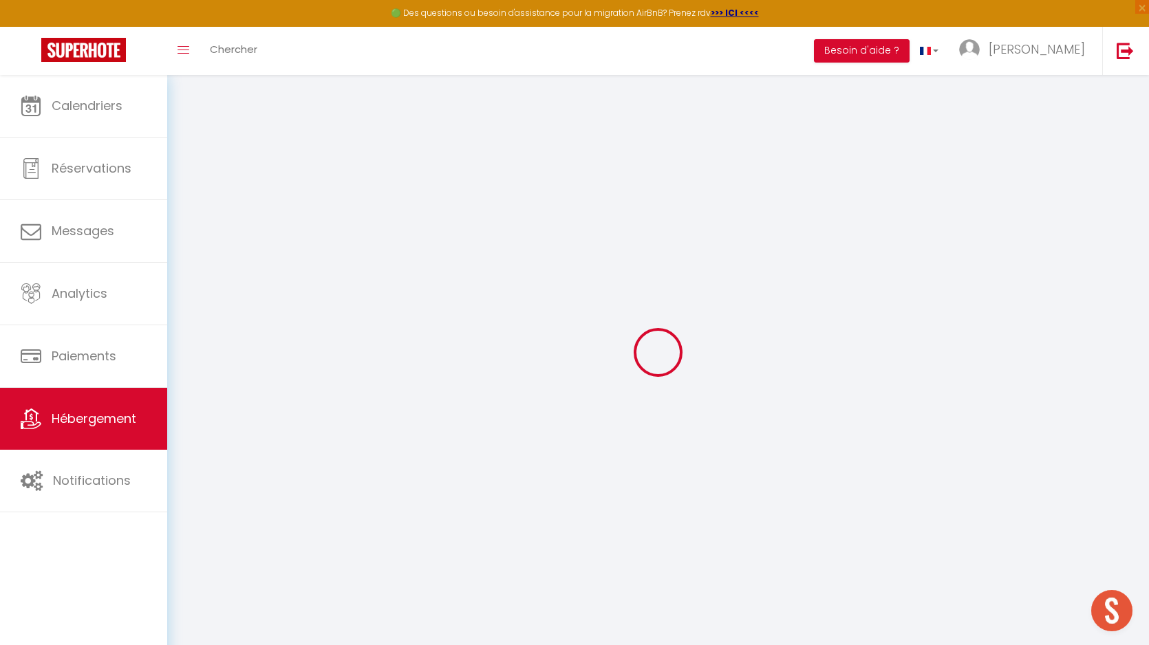
checkbox input "false"
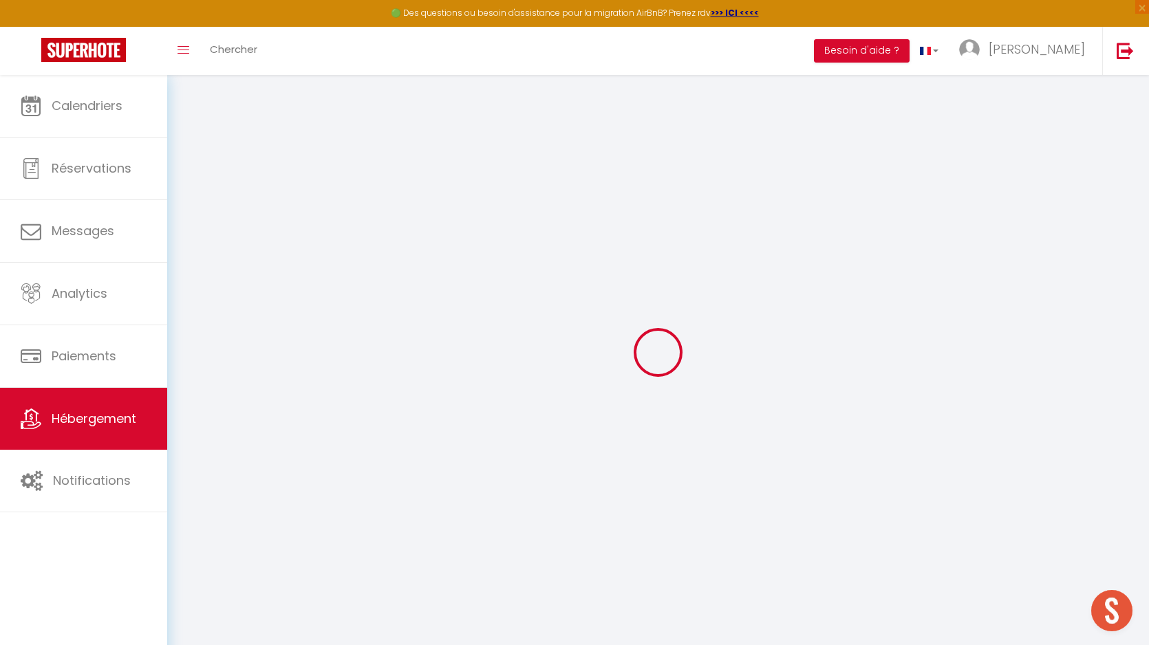
checkbox input "false"
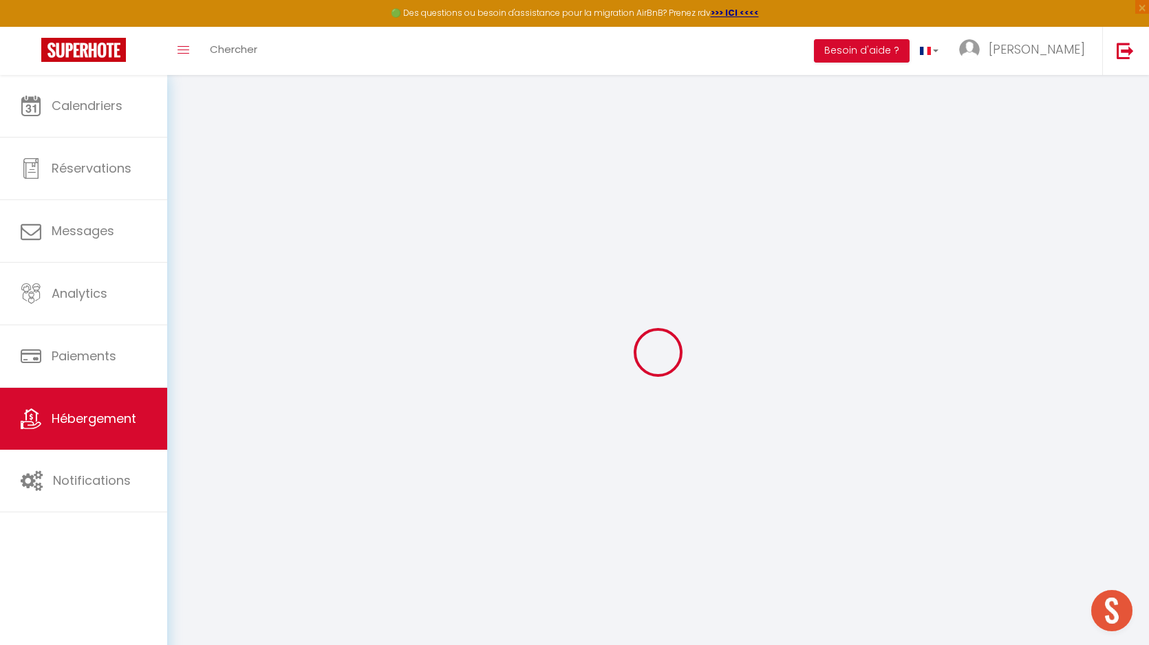
checkbox input "false"
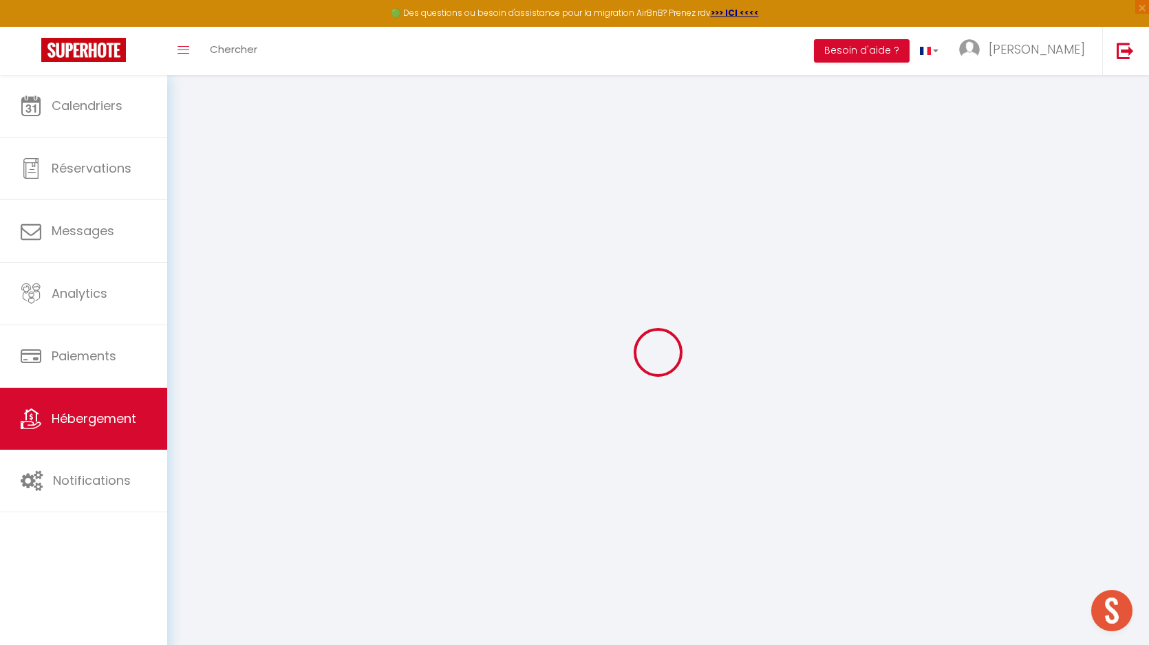
checkbox input "false"
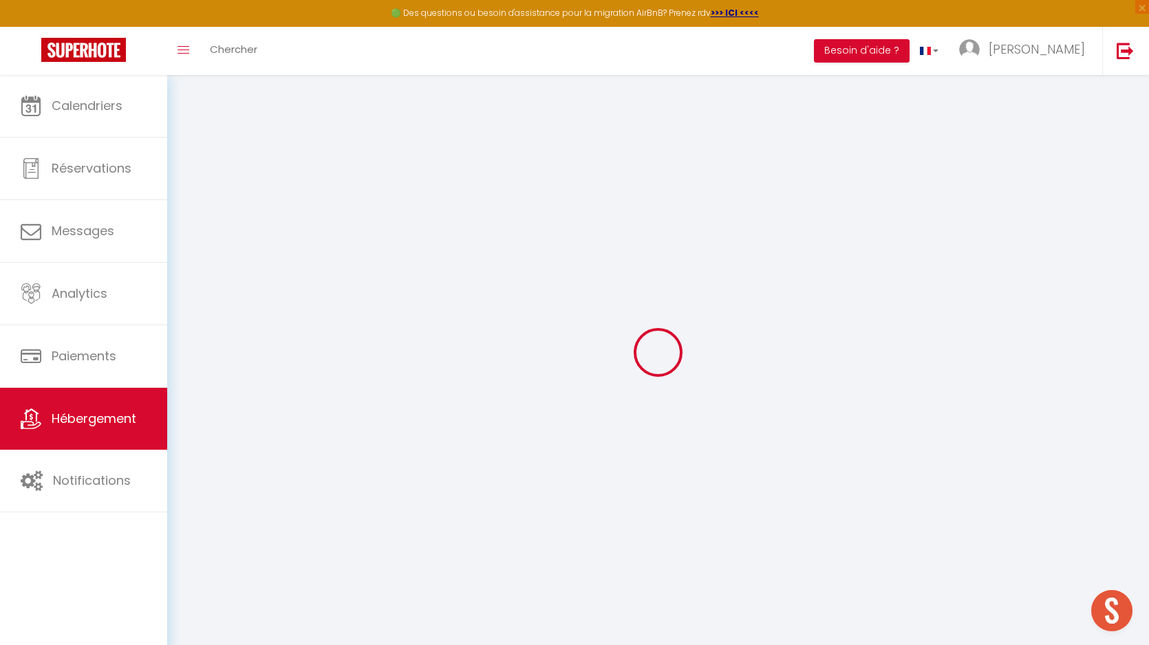
checkbox input "false"
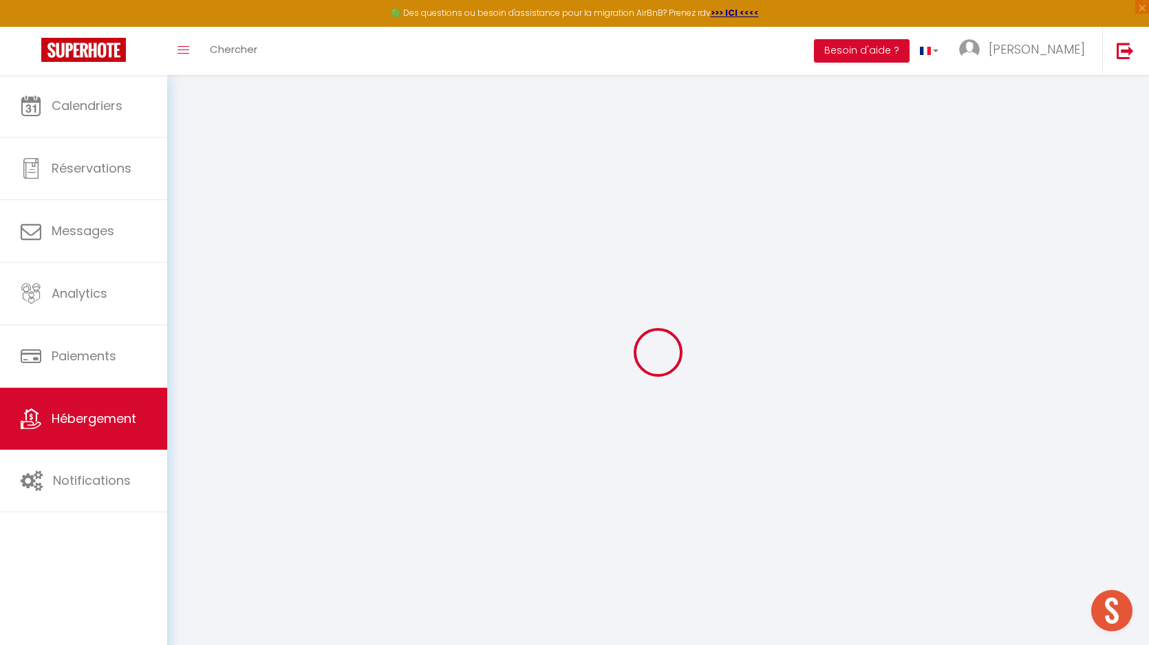
checkbox input "false"
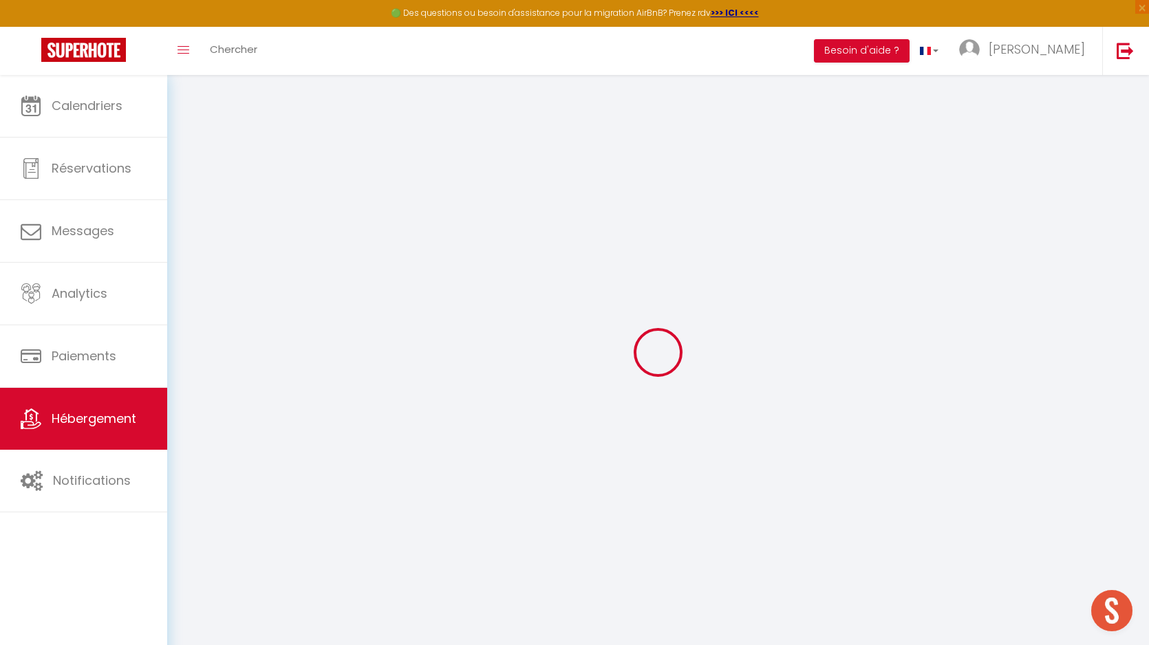
checkbox input "false"
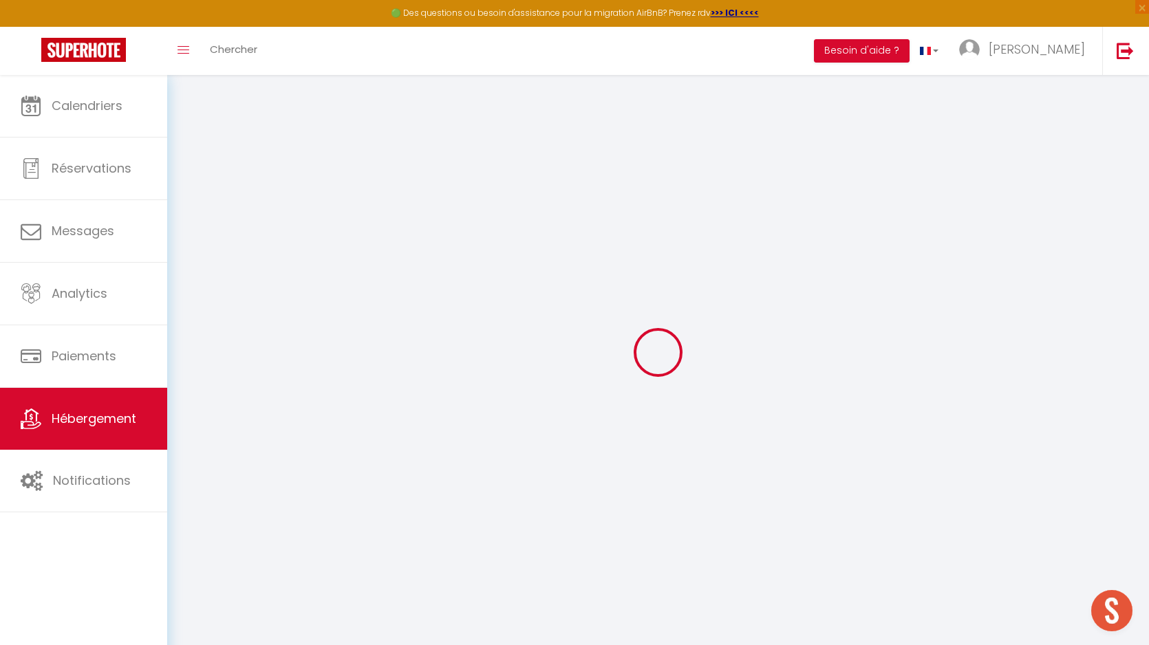
checkbox input "false"
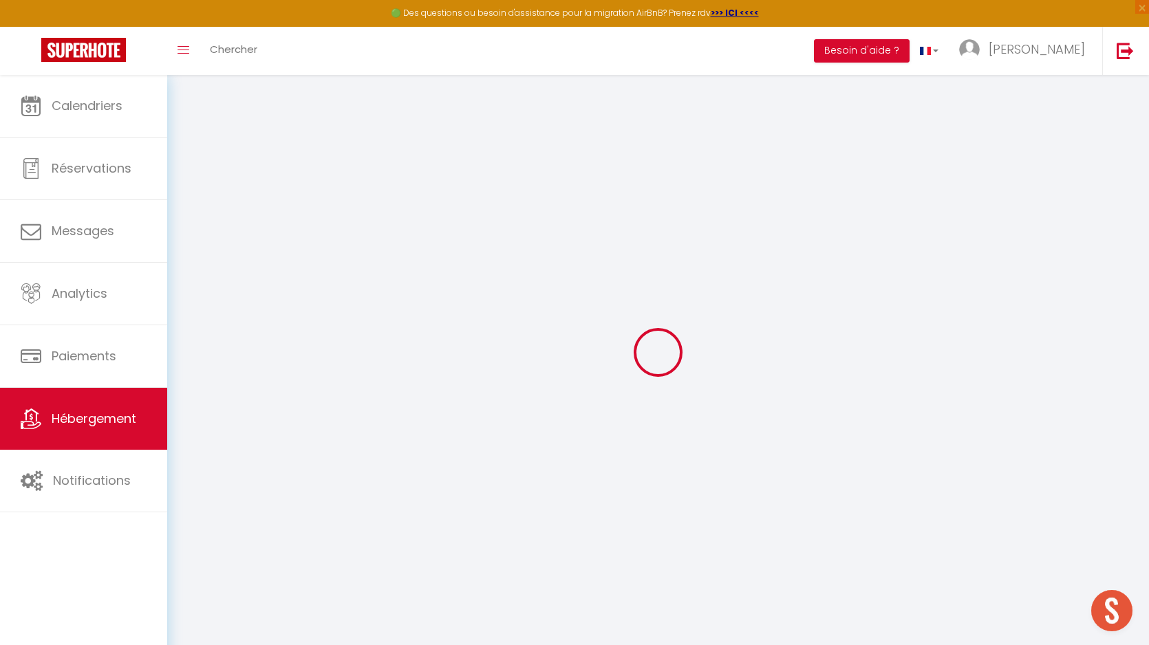
checkbox input "false"
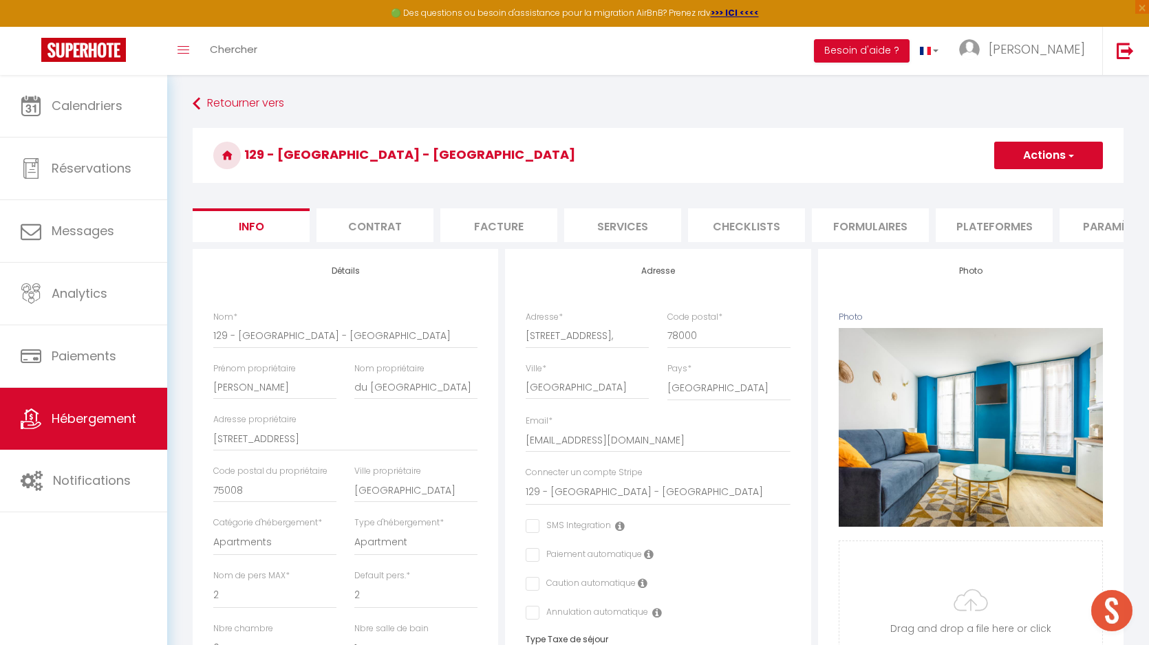
click at [975, 224] on li "Plateformes" at bounding box center [993, 225] width 117 height 34
select select
checkbox input "true"
checkbox input "false"
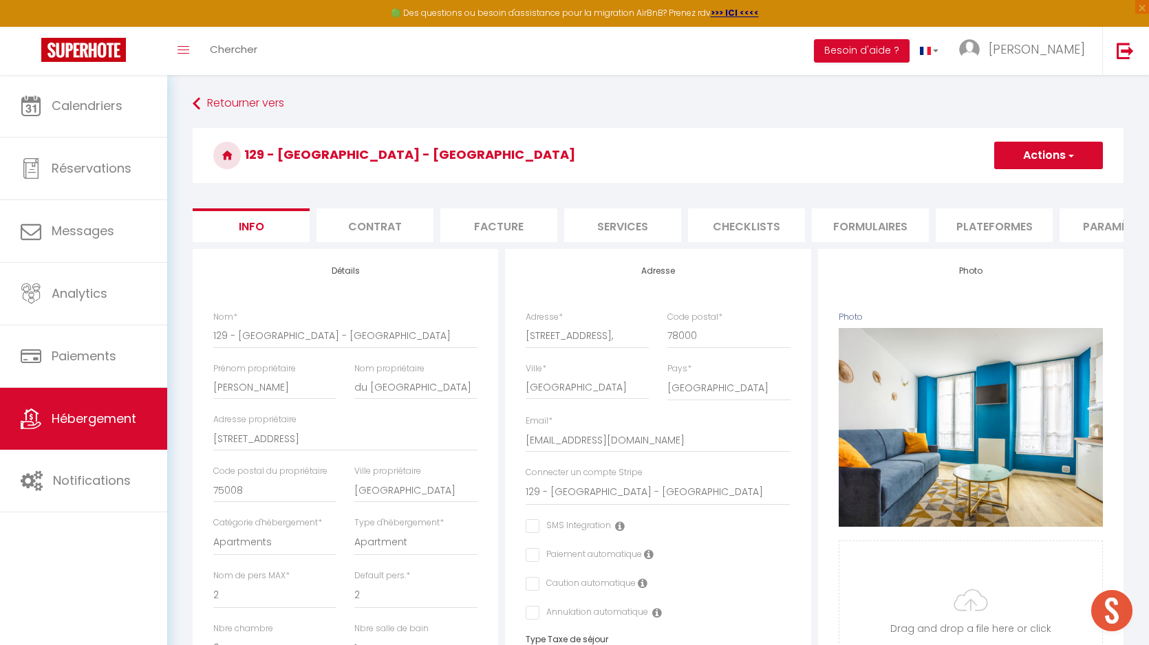
checkbox input "false"
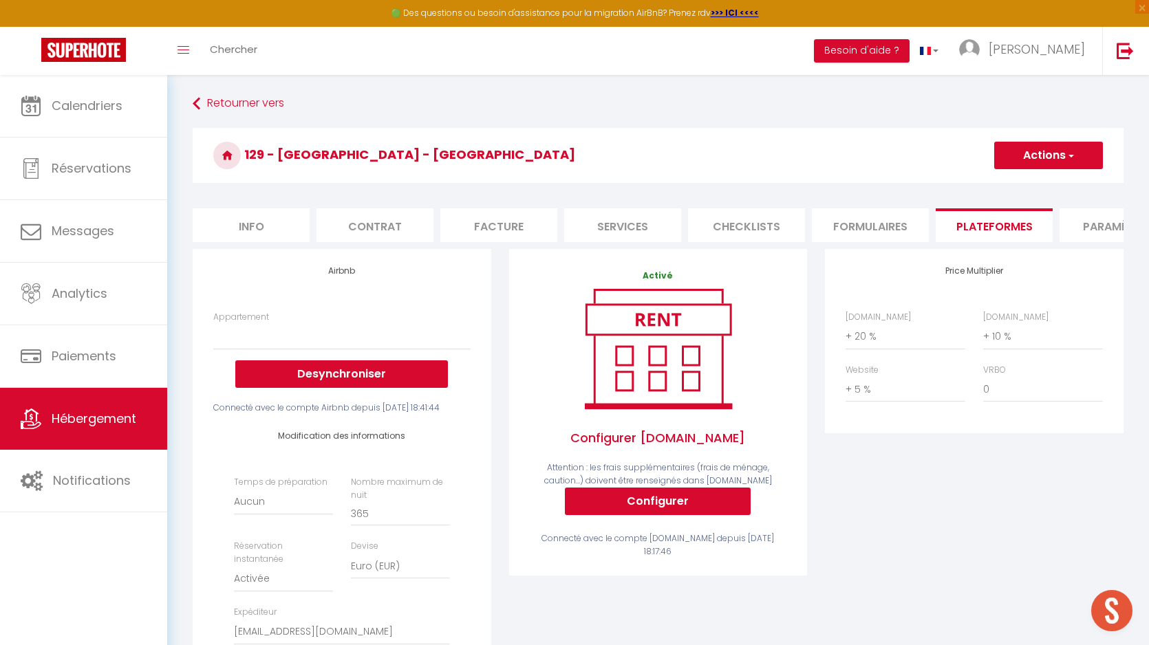
click at [631, 225] on li "Services" at bounding box center [622, 225] width 117 height 34
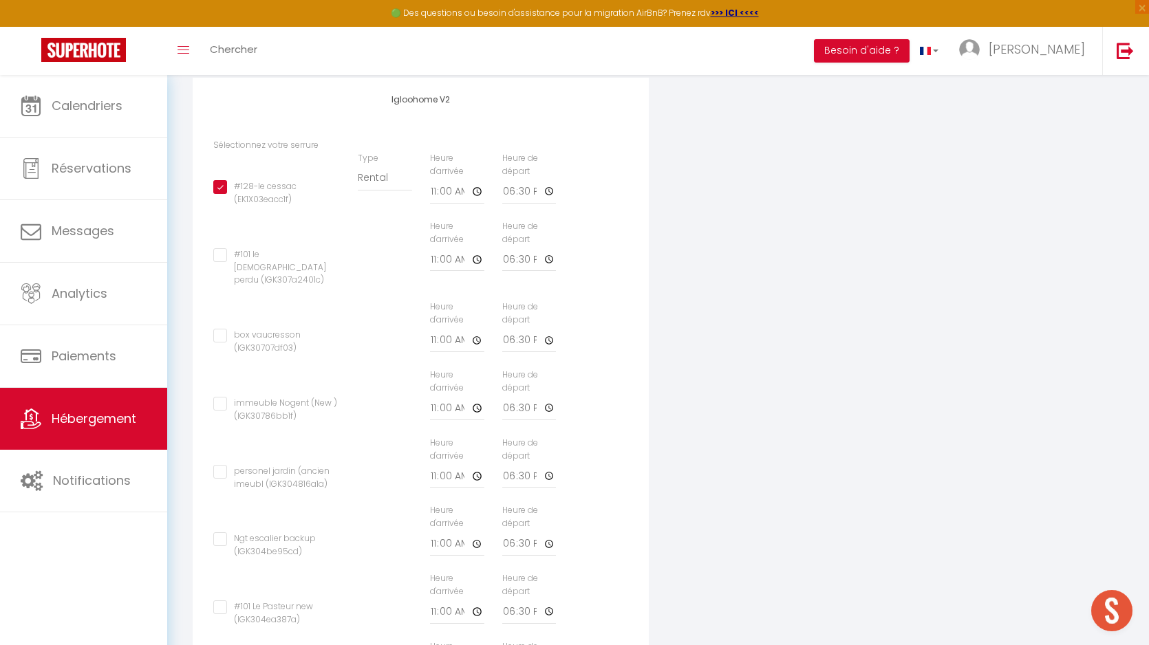
scroll to position [508, 0]
click at [434, 193] on input "11:00" at bounding box center [457, 193] width 54 height 25
click at [476, 191] on input "11:00" at bounding box center [457, 193] width 54 height 25
click at [509, 193] on input "18:30" at bounding box center [529, 193] width 54 height 25
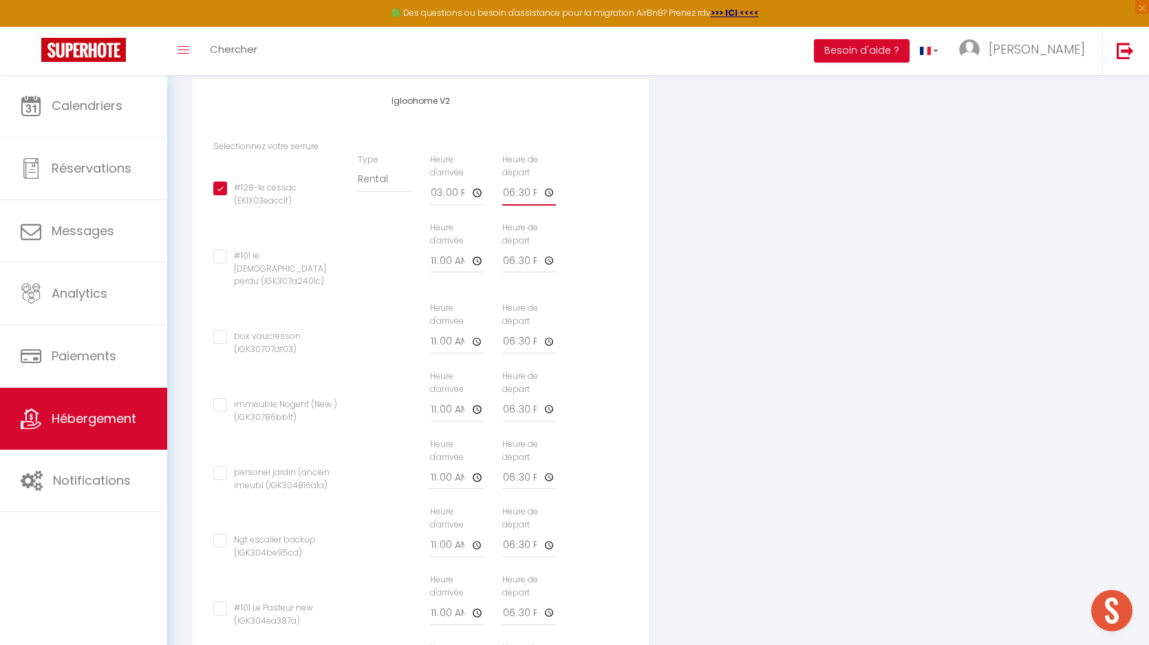
click at [549, 192] on input "18:30" at bounding box center [529, 193] width 54 height 25
click at [577, 178] on div "#128-le cessac (EK1X03eacc1f) Type Building [GEOGRAPHIC_DATA] Heure d'arrivée 1…" at bounding box center [420, 187] width 433 height 68
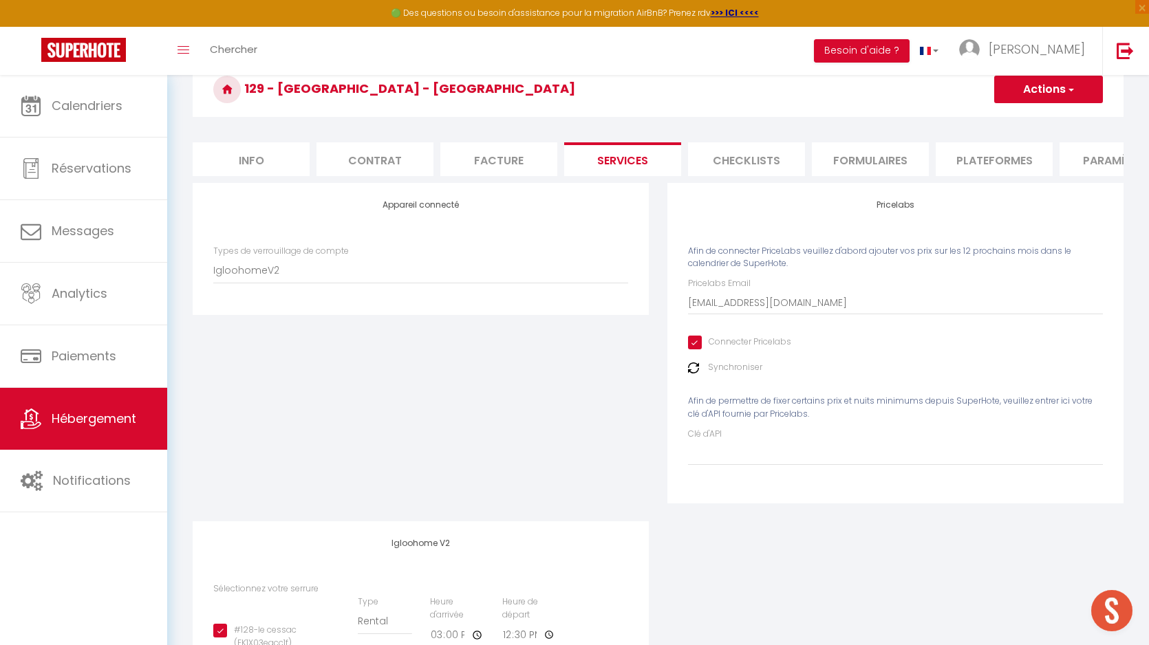
scroll to position [0, 0]
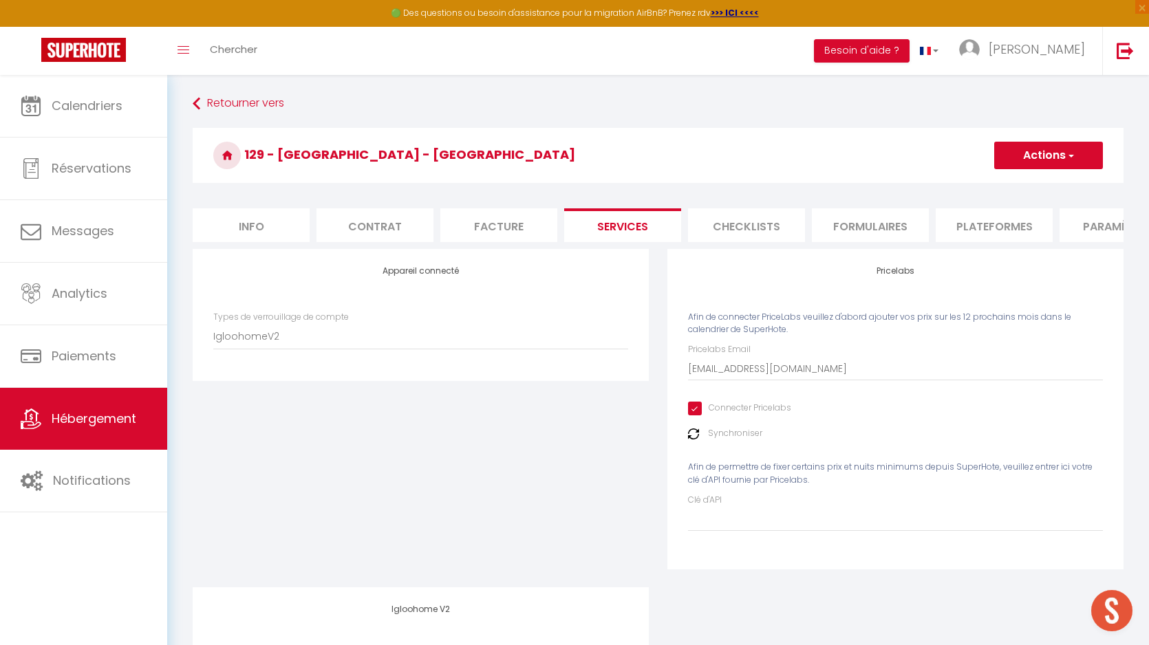
click at [1071, 155] on span "button" at bounding box center [1069, 156] width 9 height 14
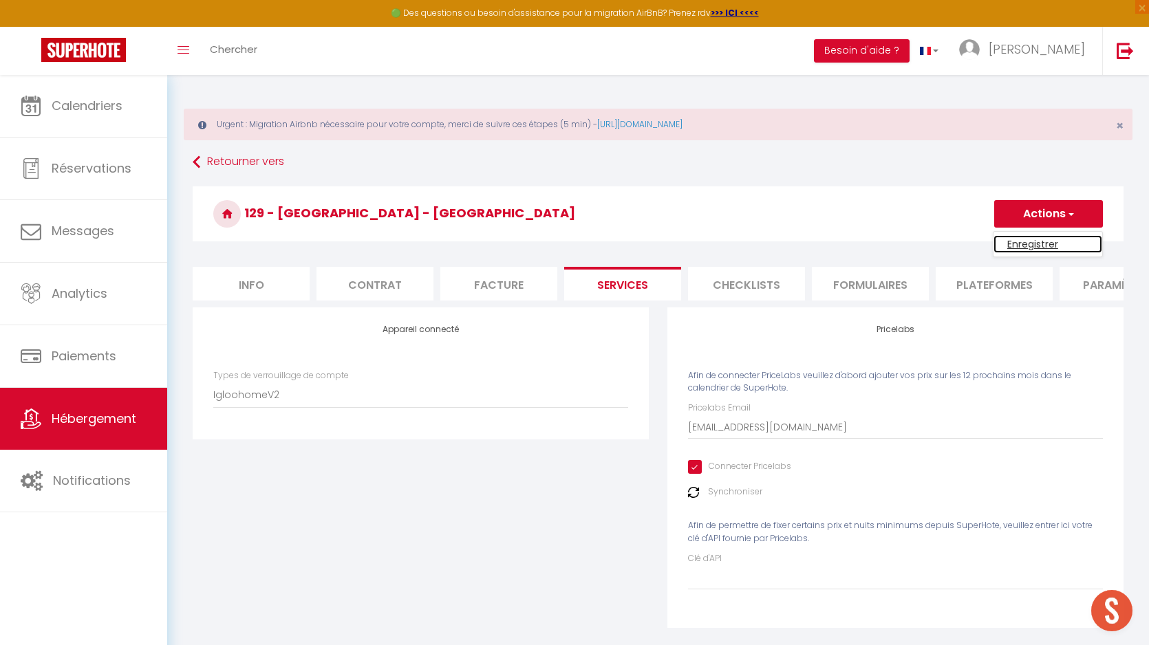
click at [1023, 246] on link "Enregistrer" at bounding box center [1047, 244] width 109 height 18
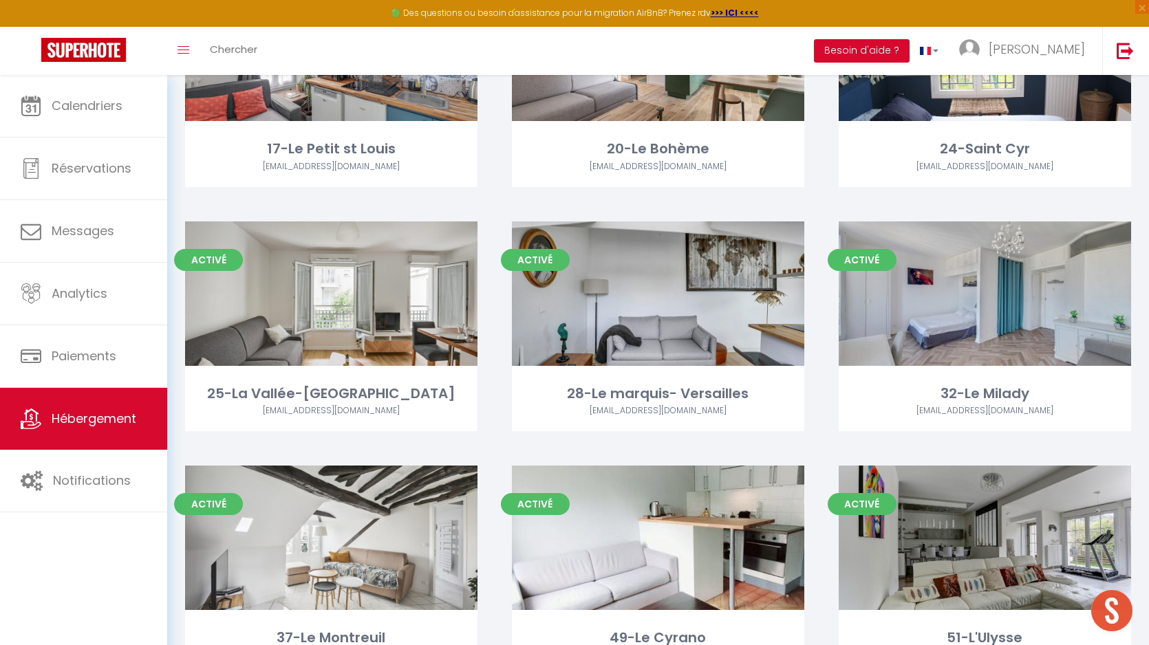
scroll to position [1136, 0]
